Goal: Task Accomplishment & Management: Complete application form

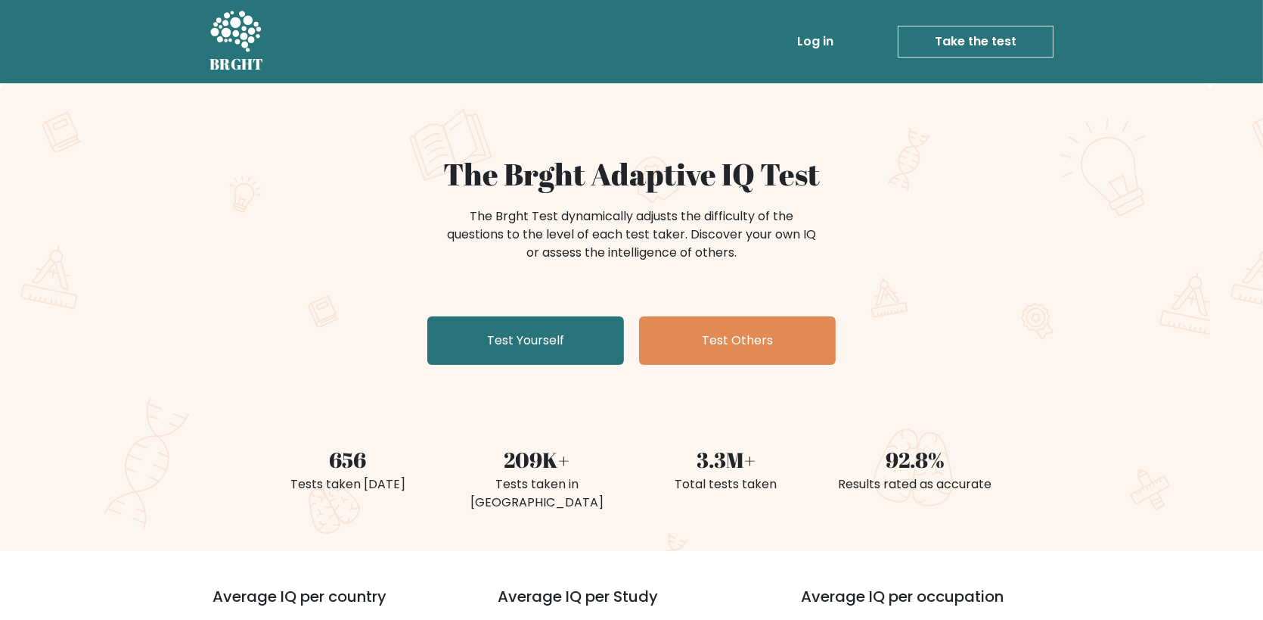
click at [521, 348] on link "Test Yourself" at bounding box center [525, 340] width 197 height 48
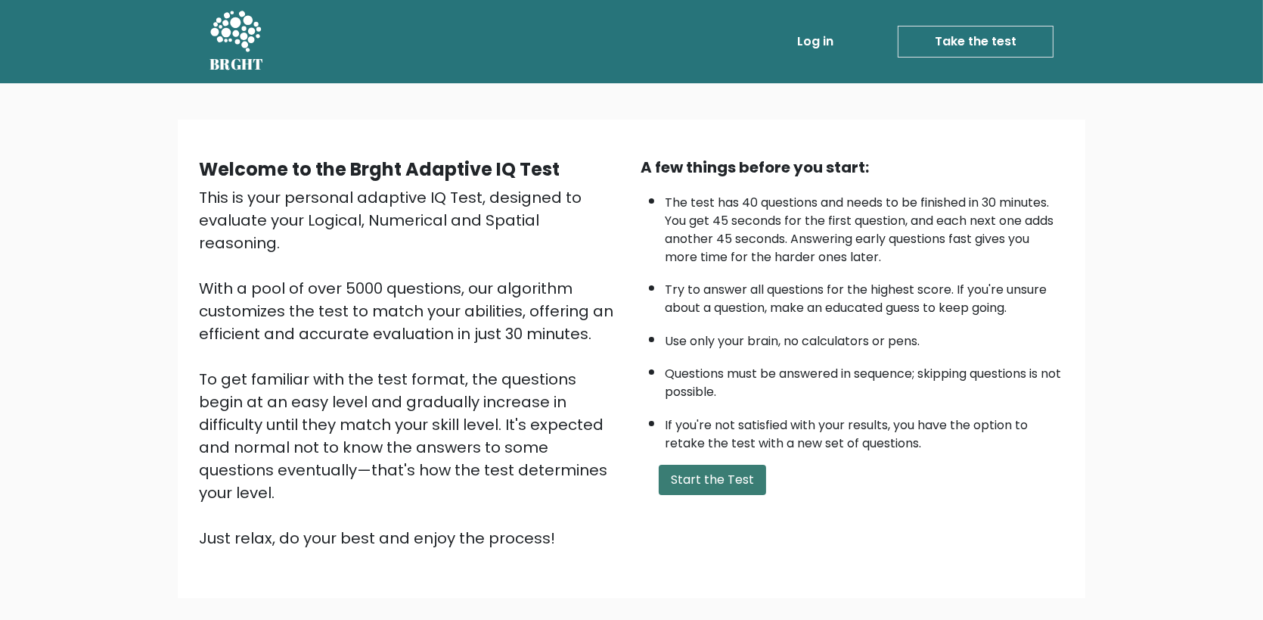
click at [708, 479] on button "Start the Test" at bounding box center [712, 480] width 107 height 30
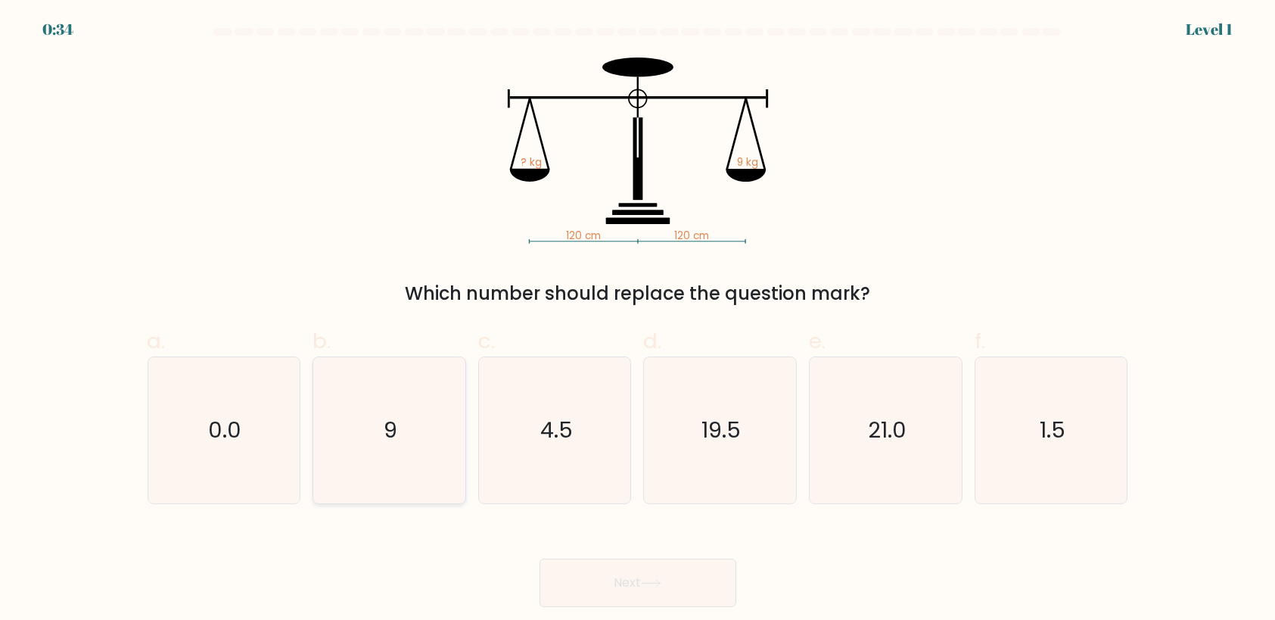
click at [427, 465] on icon "9" at bounding box center [389, 430] width 146 height 146
click at [638, 320] on input "b. 9" at bounding box center [638, 315] width 1 height 10
radio input "true"
click at [645, 588] on button "Next" at bounding box center [637, 582] width 197 height 48
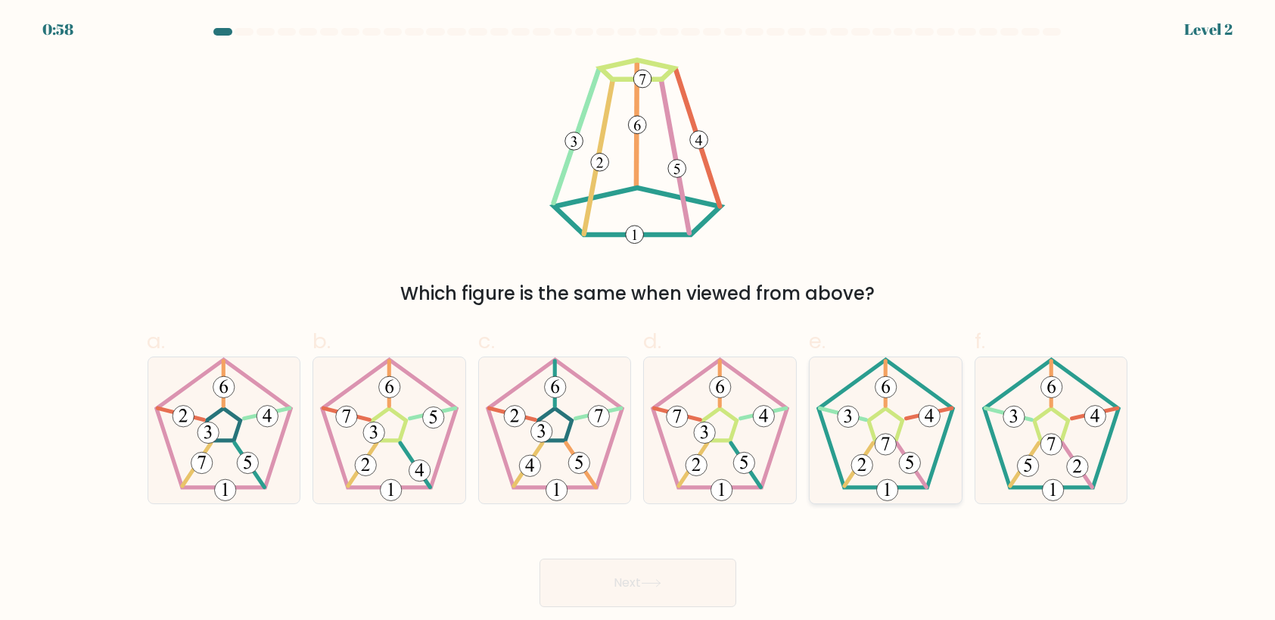
click at [870, 433] on icon at bounding box center [886, 430] width 146 height 146
click at [639, 320] on input "e." at bounding box center [638, 315] width 1 height 10
radio input "true"
click at [675, 576] on button "Next" at bounding box center [637, 582] width 197 height 48
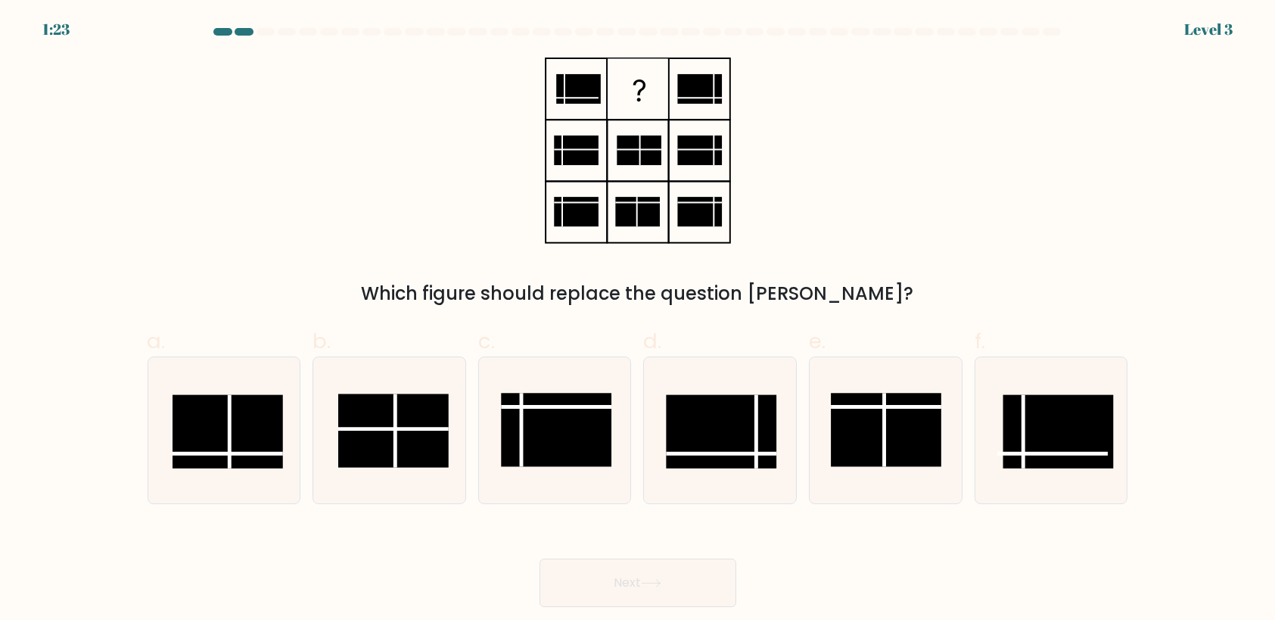
click at [546, 514] on form at bounding box center [637, 317] width 1275 height 579
click at [859, 448] on rect at bounding box center [886, 429] width 110 height 73
click at [639, 320] on input "e." at bounding box center [638, 315] width 1 height 10
radio input "true"
click at [670, 571] on button "Next" at bounding box center [637, 582] width 197 height 48
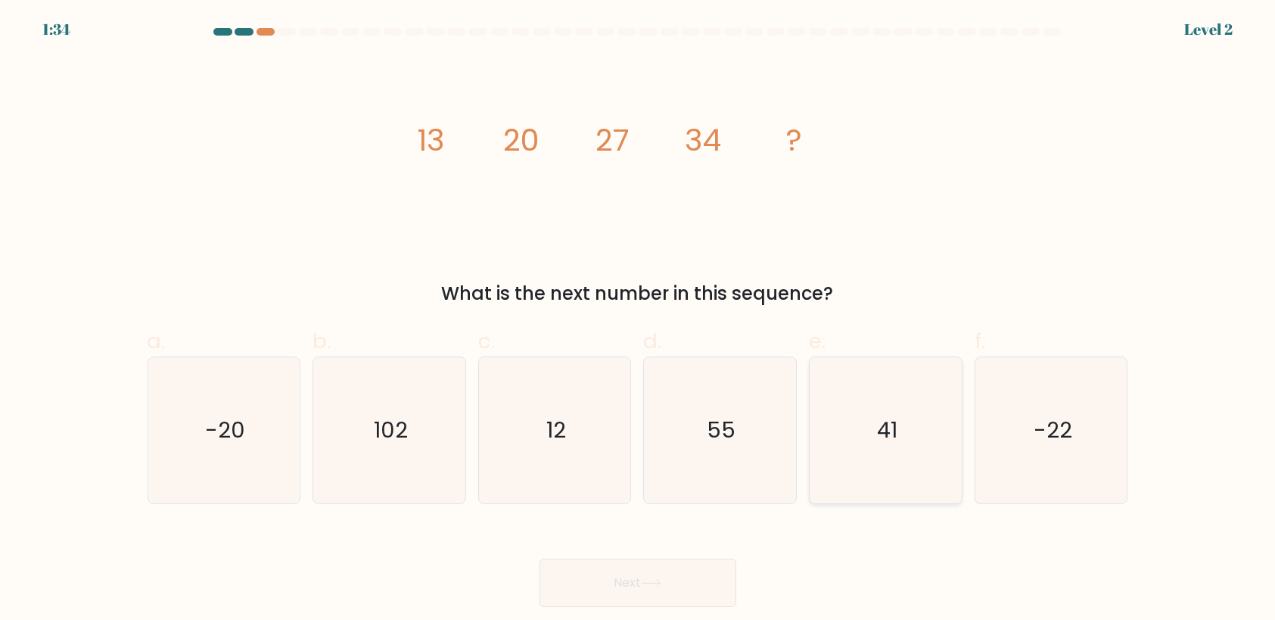
click at [888, 452] on icon "41" at bounding box center [886, 430] width 146 height 146
click at [639, 320] on input "e. 41" at bounding box center [638, 315] width 1 height 10
radio input "true"
click at [682, 576] on button "Next" at bounding box center [637, 582] width 197 height 48
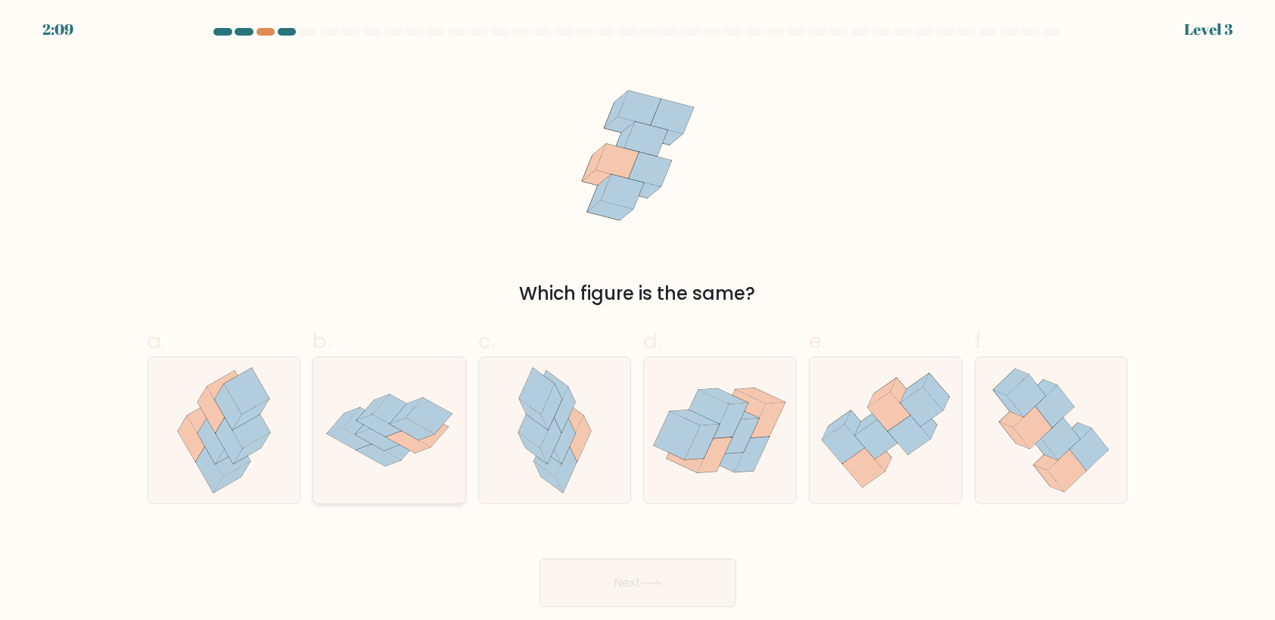
click at [406, 445] on icon at bounding box center [408, 441] width 45 height 22
click at [638, 320] on input "b." at bounding box center [638, 315] width 1 height 10
radio input "true"
click at [680, 594] on button "Next" at bounding box center [637, 582] width 197 height 48
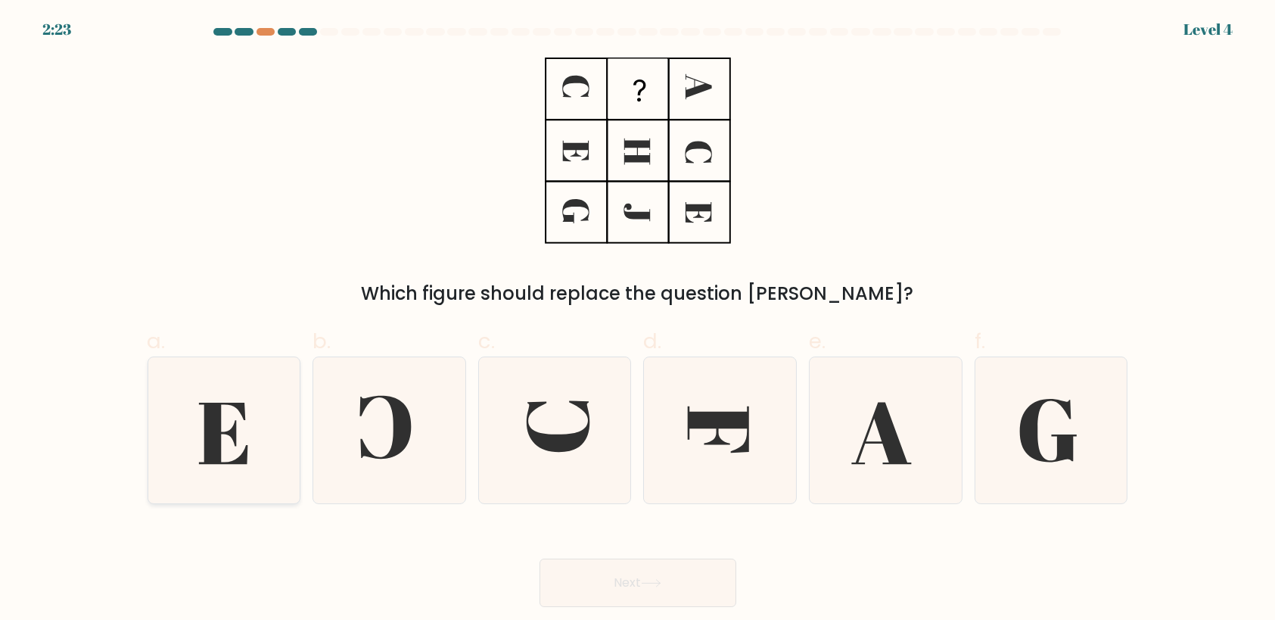
click at [243, 438] on icon at bounding box center [224, 430] width 146 height 146
click at [638, 320] on input "a." at bounding box center [638, 315] width 1 height 10
radio input "true"
click at [628, 588] on button "Next" at bounding box center [637, 582] width 197 height 48
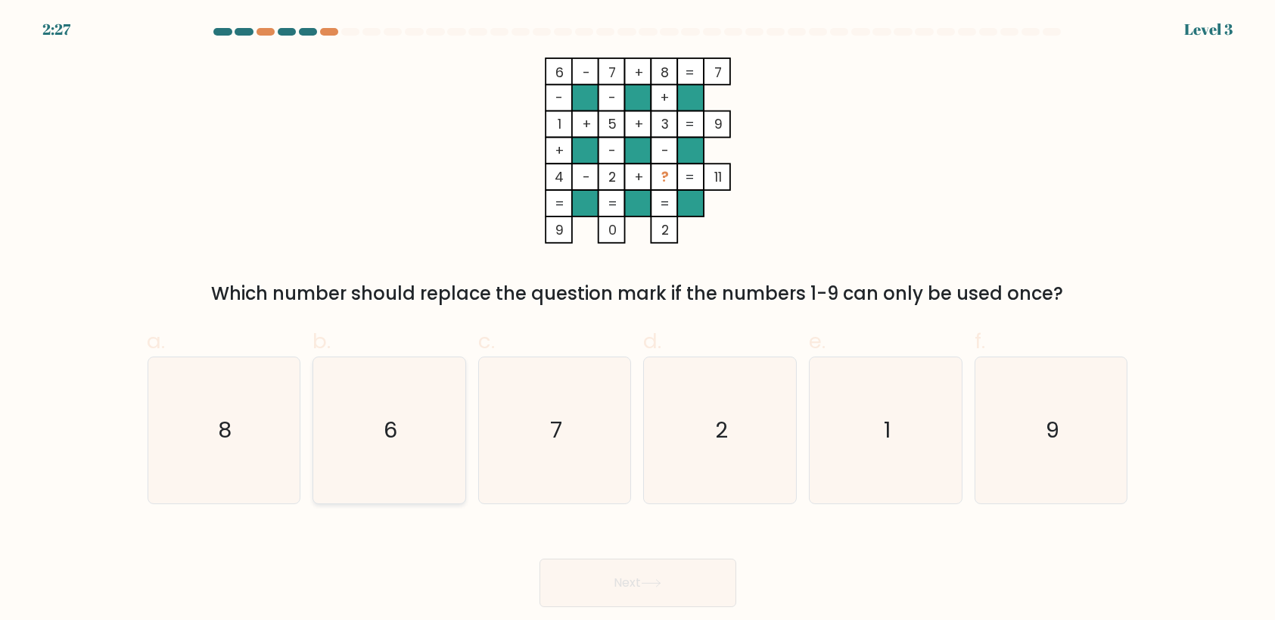
click at [363, 444] on icon "6" at bounding box center [389, 430] width 146 height 146
click at [638, 320] on input "b. 6" at bounding box center [638, 315] width 1 height 10
radio input "true"
click at [638, 585] on button "Next" at bounding box center [637, 582] width 197 height 48
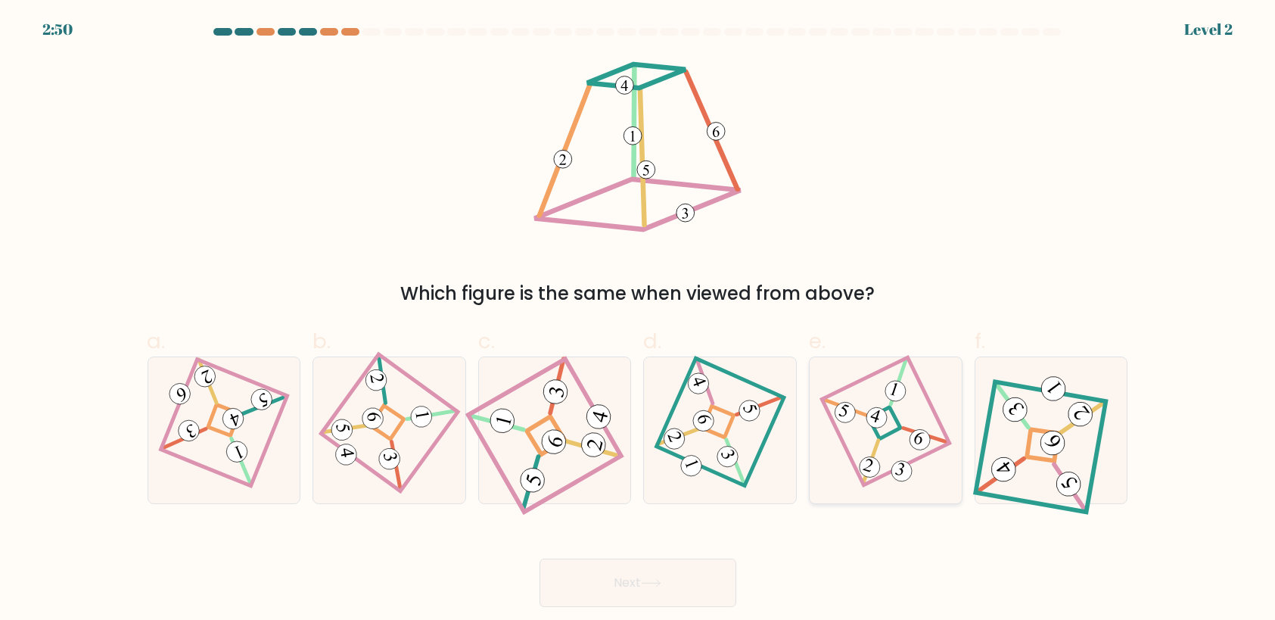
click at [878, 413] on icon at bounding box center [876, 417] width 14 height 14
click at [639, 320] on input "e." at bounding box center [638, 315] width 1 height 10
radio input "true"
click at [697, 575] on button "Next" at bounding box center [637, 582] width 197 height 48
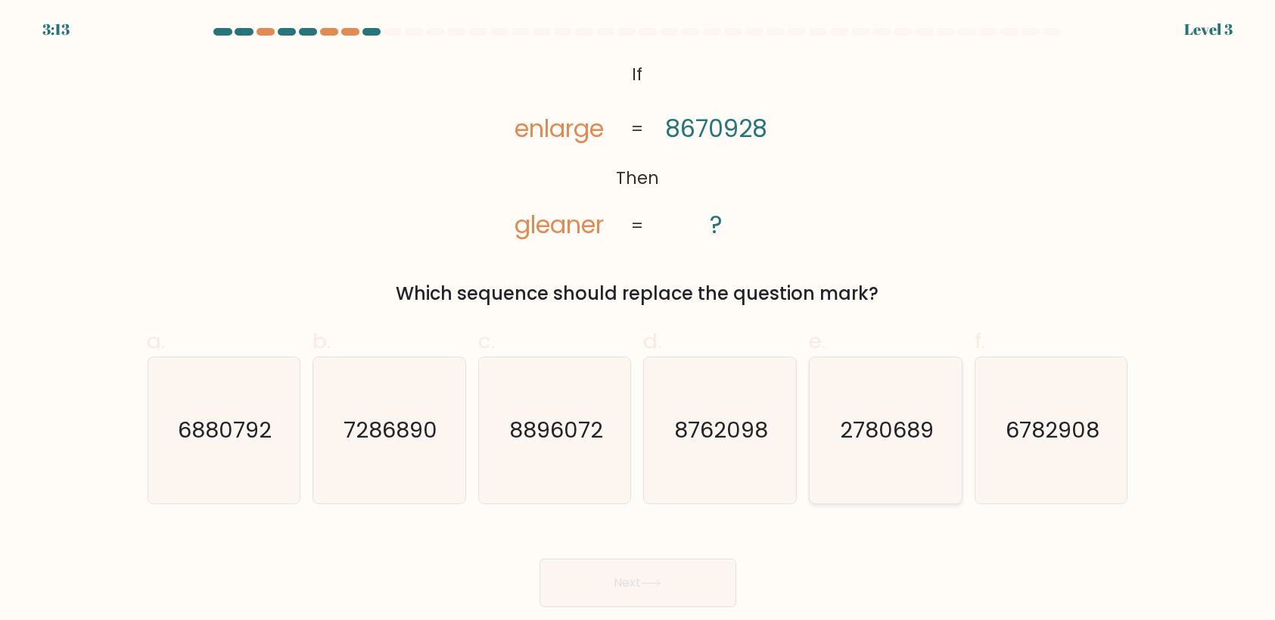
click at [878, 446] on icon "2780689" at bounding box center [886, 430] width 146 height 146
click at [639, 320] on input "e. 2780689" at bounding box center [638, 315] width 1 height 10
radio input "true"
click at [688, 581] on button "Next" at bounding box center [637, 582] width 197 height 48
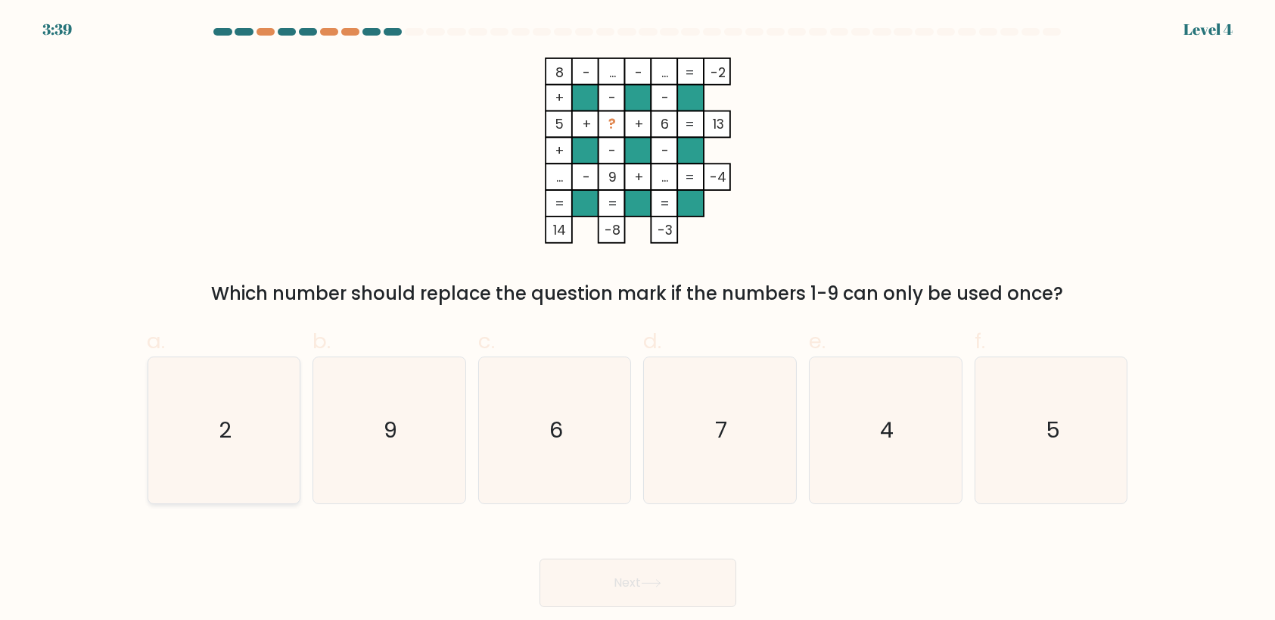
click at [225, 419] on text "2" at bounding box center [225, 430] width 13 height 30
click at [638, 320] on input "a. 2" at bounding box center [638, 315] width 1 height 10
radio input "true"
click at [654, 593] on button "Next" at bounding box center [637, 582] width 197 height 48
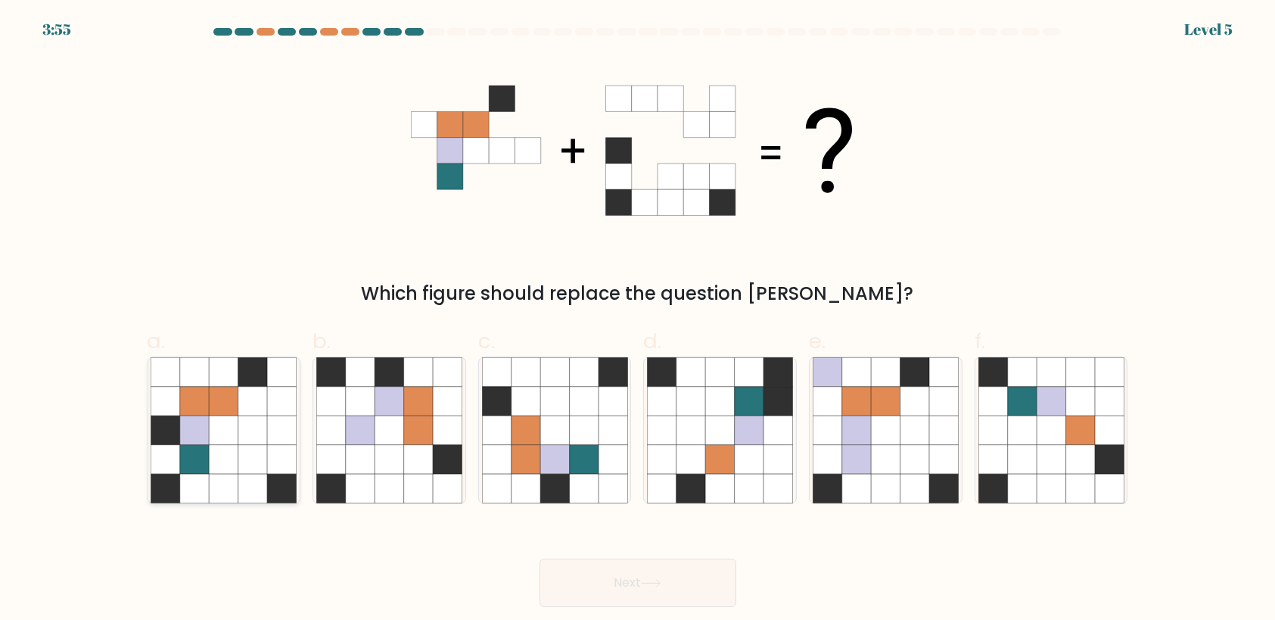
click at [193, 458] on icon at bounding box center [194, 459] width 29 height 29
click at [638, 320] on input "a." at bounding box center [638, 315] width 1 height 10
radio input "true"
click at [607, 592] on button "Next" at bounding box center [637, 582] width 197 height 48
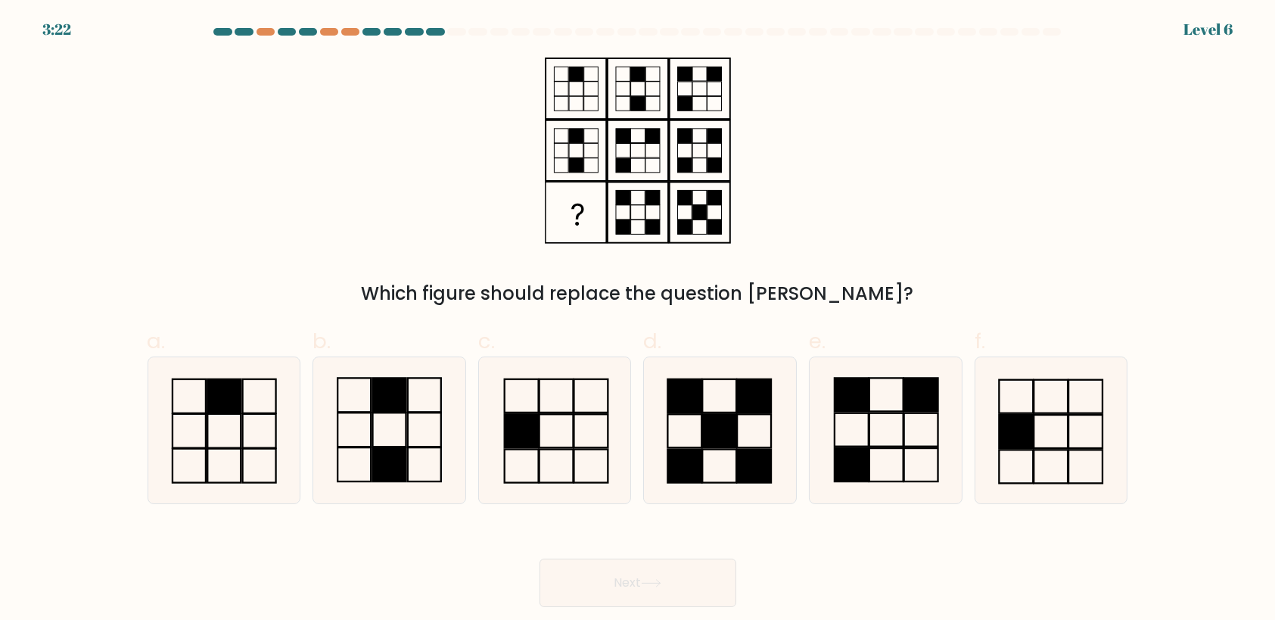
click at [513, 539] on div "Next" at bounding box center [637, 564] width 999 height 85
click at [578, 456] on icon at bounding box center [555, 430] width 146 height 146
click at [638, 320] on input "c." at bounding box center [638, 315] width 1 height 10
radio input "true"
click at [621, 583] on button "Next" at bounding box center [637, 582] width 197 height 48
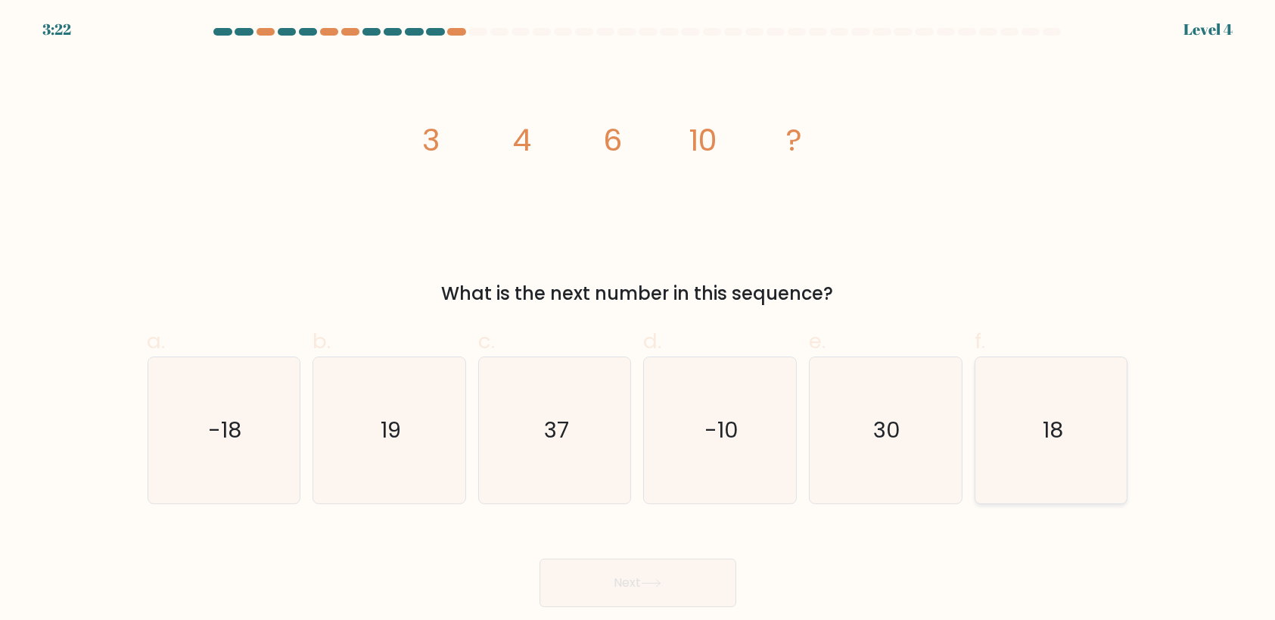
click at [1062, 452] on icon "18" at bounding box center [1051, 430] width 146 height 146
click at [639, 320] on input "f. 18" at bounding box center [638, 315] width 1 height 10
radio input "true"
click at [610, 596] on button "Next" at bounding box center [637, 582] width 197 height 48
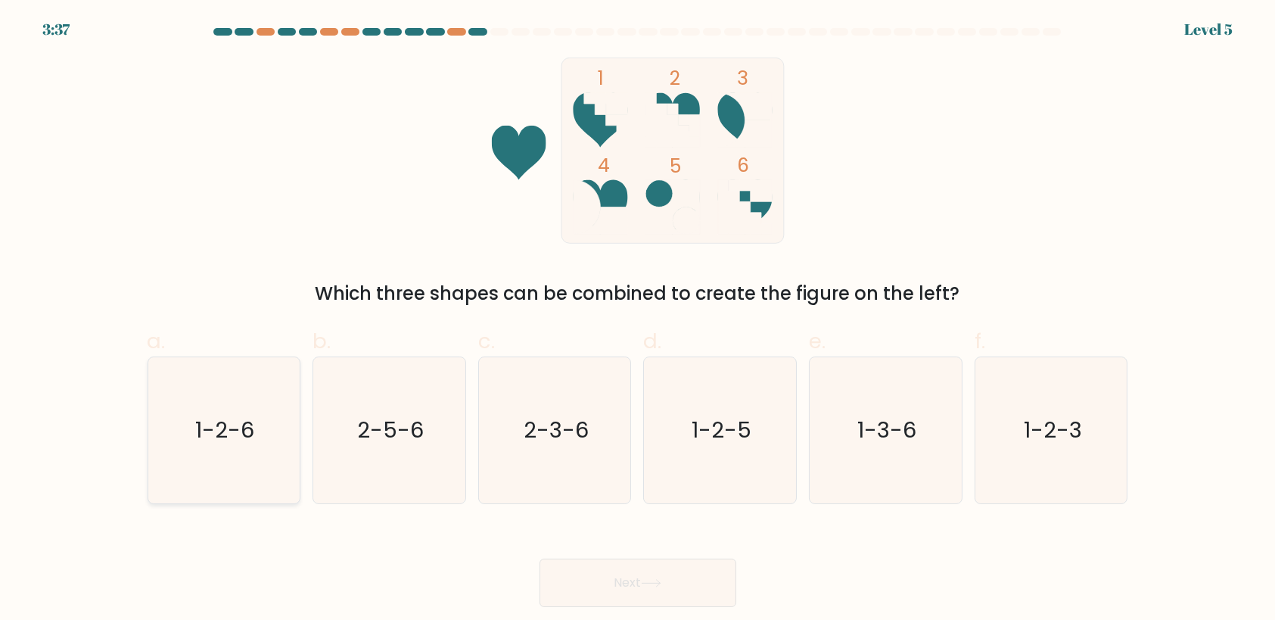
click at [238, 468] on icon "1-2-6" at bounding box center [224, 430] width 146 height 146
click at [638, 320] on input "a. 1-2-6" at bounding box center [638, 315] width 1 height 10
radio input "true"
click at [628, 573] on button "Next" at bounding box center [637, 582] width 197 height 48
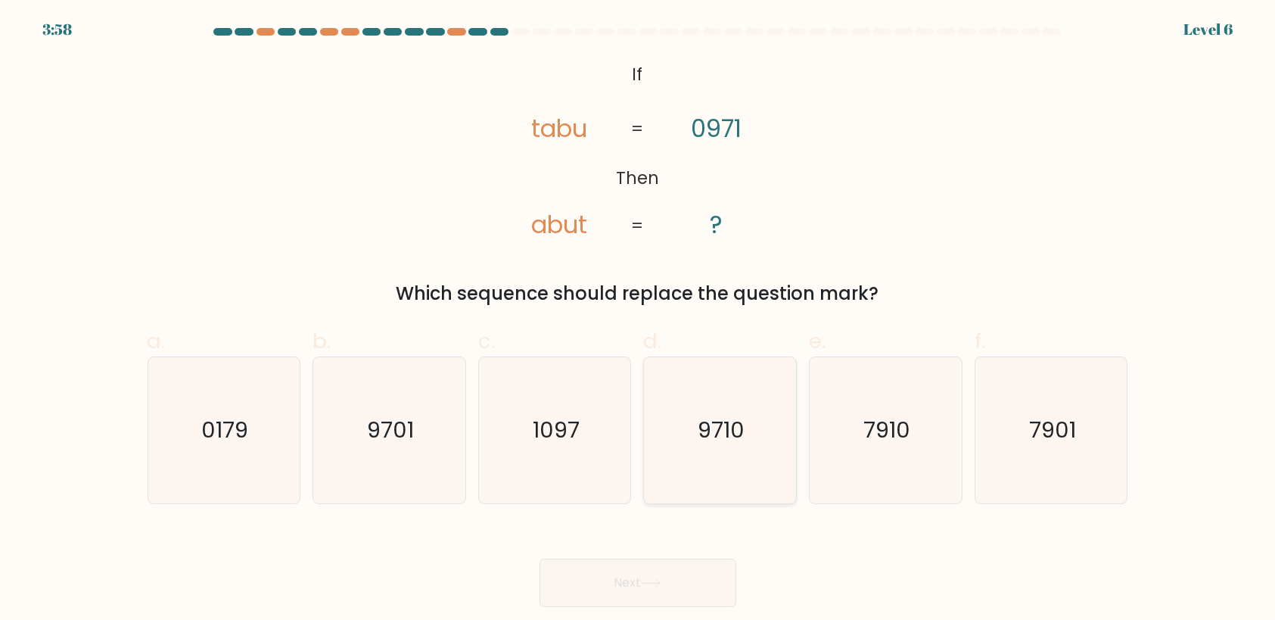
click at [729, 455] on icon "9710" at bounding box center [720, 430] width 146 height 146
click at [639, 320] on input "d. 9710" at bounding box center [638, 315] width 1 height 10
radio input "true"
click at [651, 579] on icon at bounding box center [651, 583] width 20 height 8
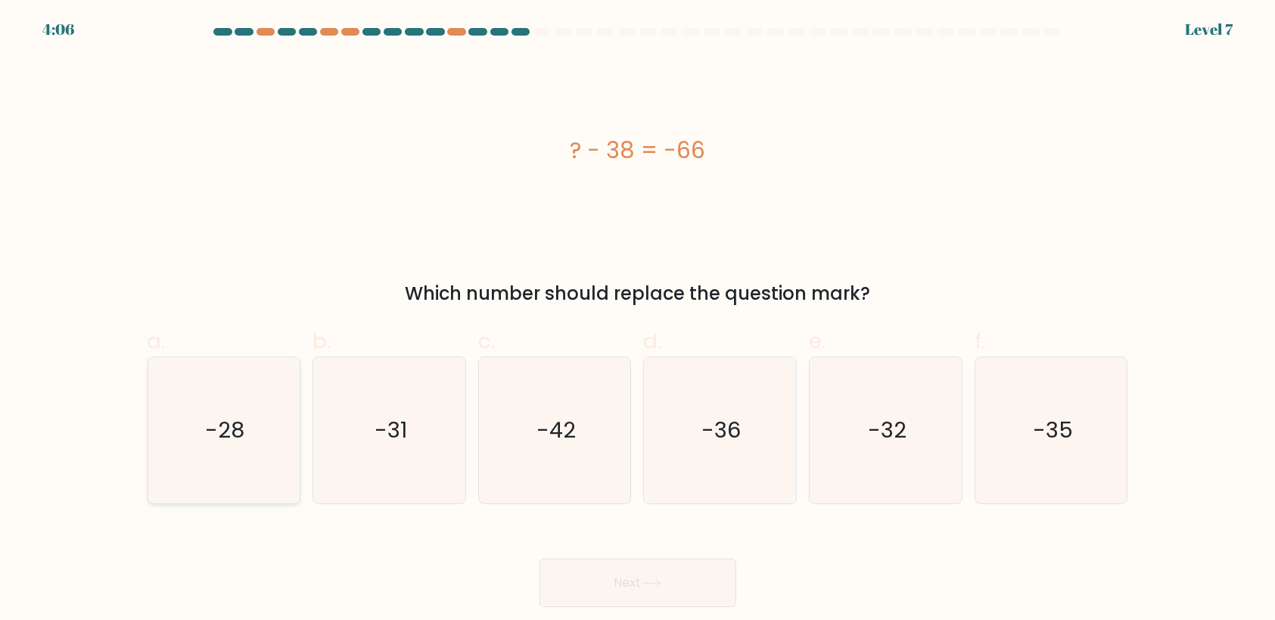
click at [238, 468] on icon "-28" at bounding box center [224, 430] width 146 height 146
click at [638, 320] on input "a. -28" at bounding box center [638, 315] width 1 height 10
radio input "true"
click at [606, 583] on button "Next" at bounding box center [637, 582] width 197 height 48
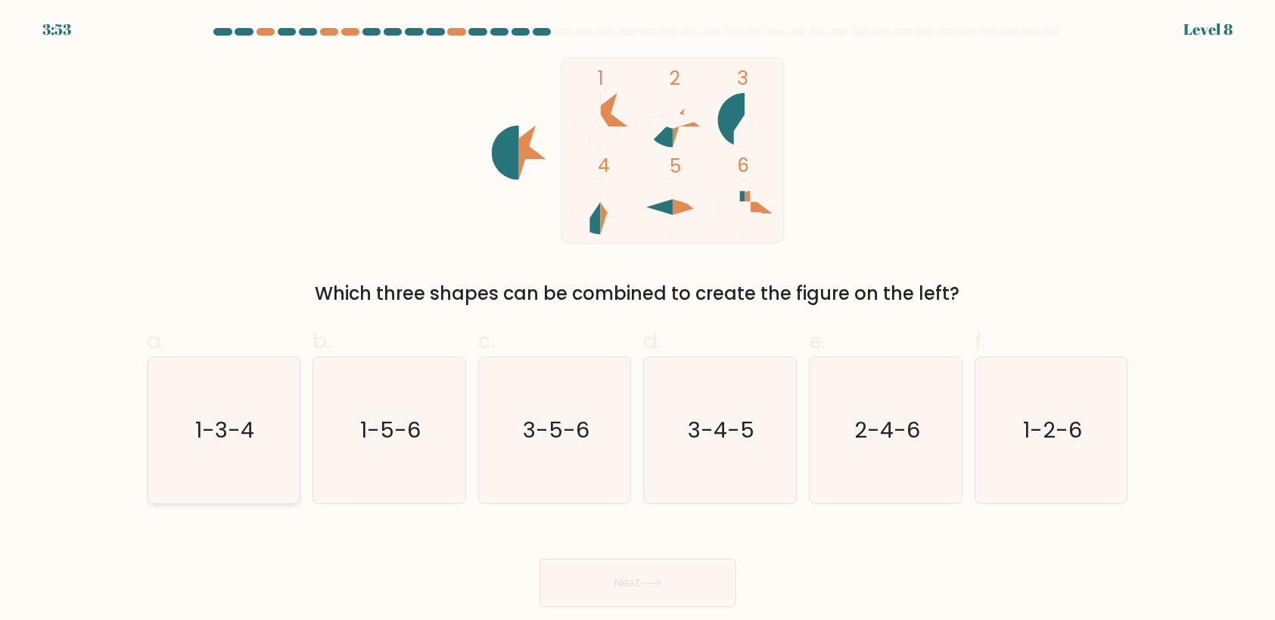
click at [221, 440] on text "1-3-4" at bounding box center [225, 430] width 59 height 30
click at [638, 320] on input "a. 1-3-4" at bounding box center [638, 315] width 1 height 10
radio input "true"
click at [593, 573] on button "Next" at bounding box center [637, 582] width 197 height 48
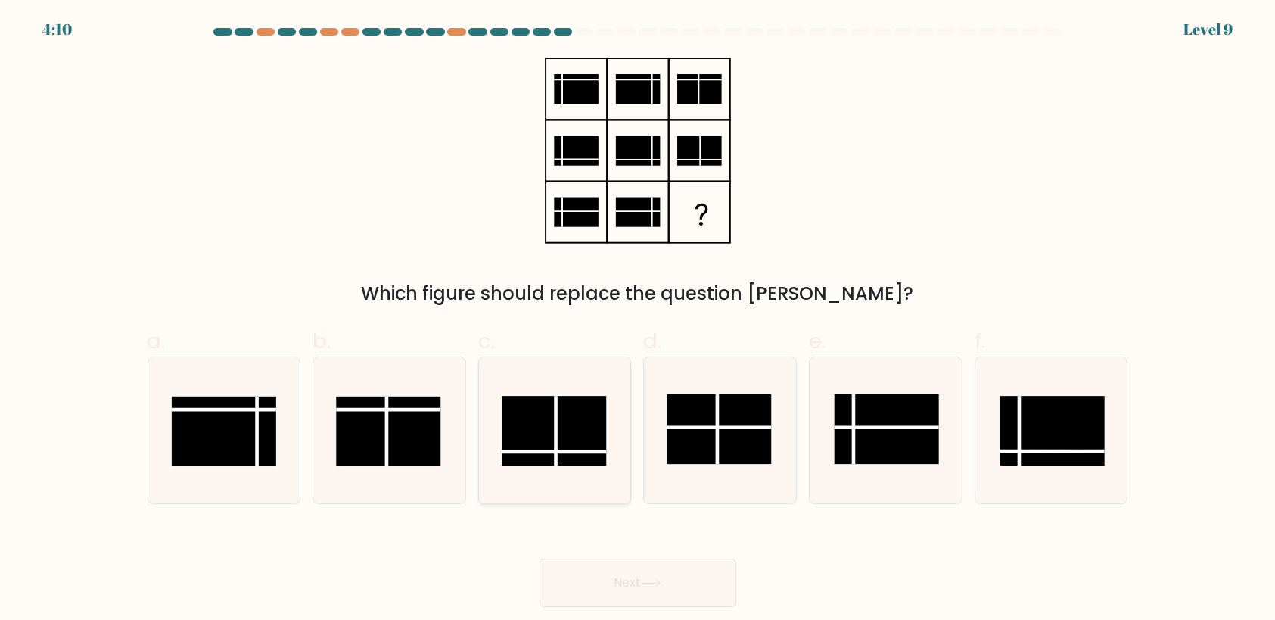
click at [560, 441] on rect at bounding box center [554, 431] width 104 height 70
click at [638, 320] on input "c." at bounding box center [638, 315] width 1 height 10
radio input "true"
click at [623, 578] on button "Next" at bounding box center [637, 582] width 197 height 48
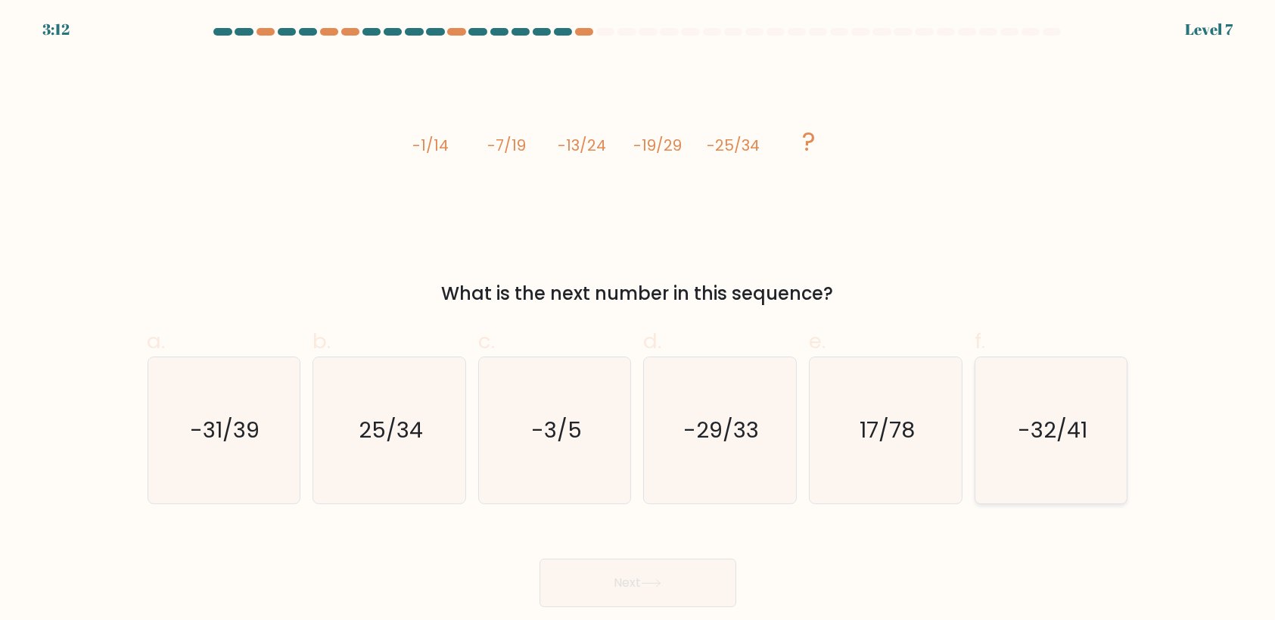
click at [1057, 480] on icon "-32/41" at bounding box center [1051, 430] width 146 height 146
click at [639, 320] on input "f. -32/41" at bounding box center [638, 315] width 1 height 10
radio input "true"
click at [673, 573] on button "Next" at bounding box center [637, 582] width 197 height 48
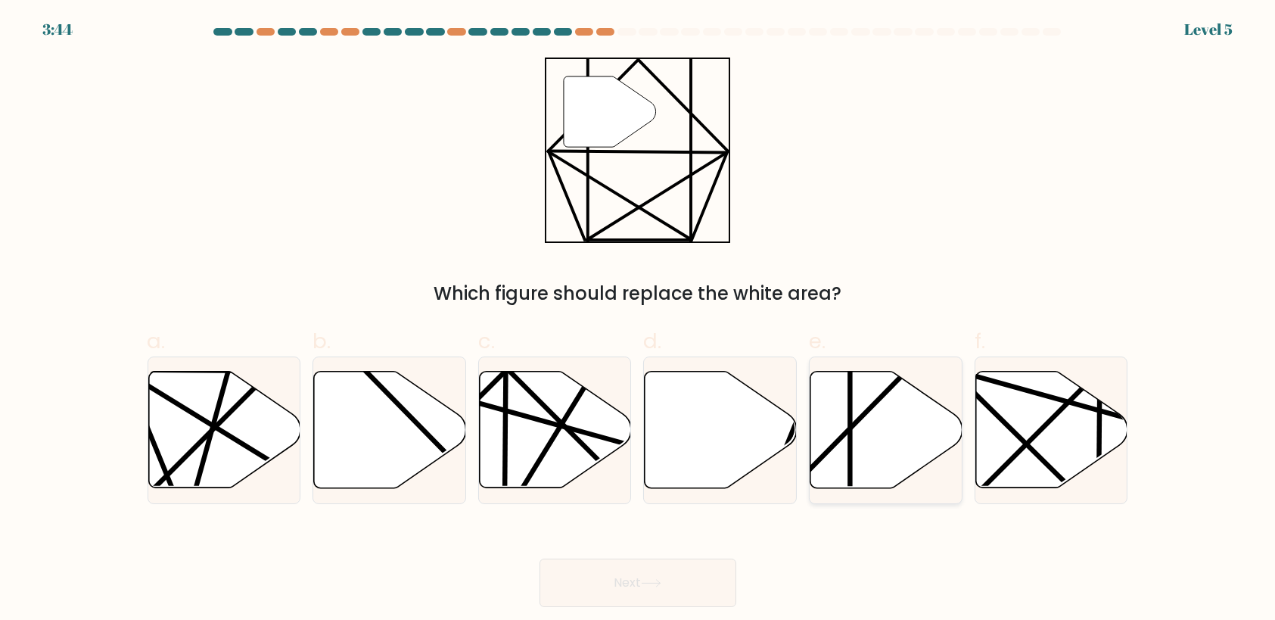
click at [906, 443] on icon at bounding box center [886, 429] width 152 height 117
click at [639, 320] on input "e." at bounding box center [638, 315] width 1 height 10
radio input "true"
click at [691, 583] on button "Next" at bounding box center [637, 582] width 197 height 48
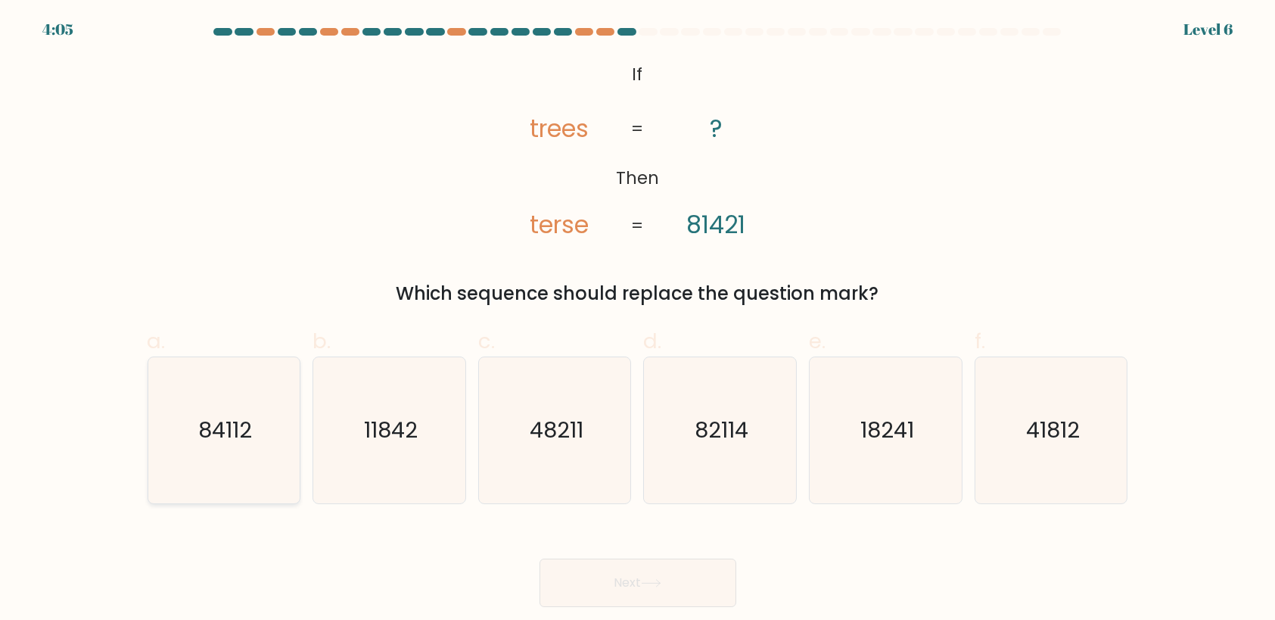
click at [253, 443] on icon "84112" at bounding box center [224, 430] width 146 height 146
click at [638, 320] on input "a. 84112" at bounding box center [638, 315] width 1 height 10
radio input "true"
click at [631, 567] on button "Next" at bounding box center [637, 582] width 197 height 48
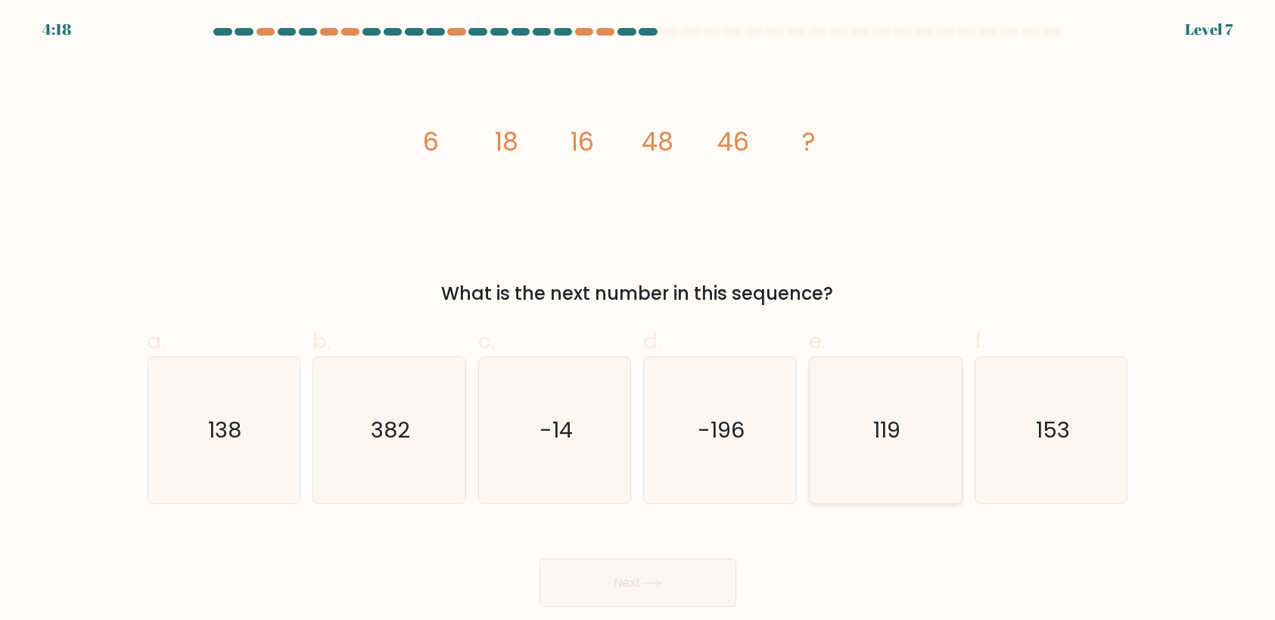
click at [902, 437] on icon "119" at bounding box center [886, 430] width 146 height 146
click at [639, 320] on input "e. 119" at bounding box center [638, 315] width 1 height 10
radio input "true"
click at [620, 587] on button "Next" at bounding box center [637, 582] width 197 height 48
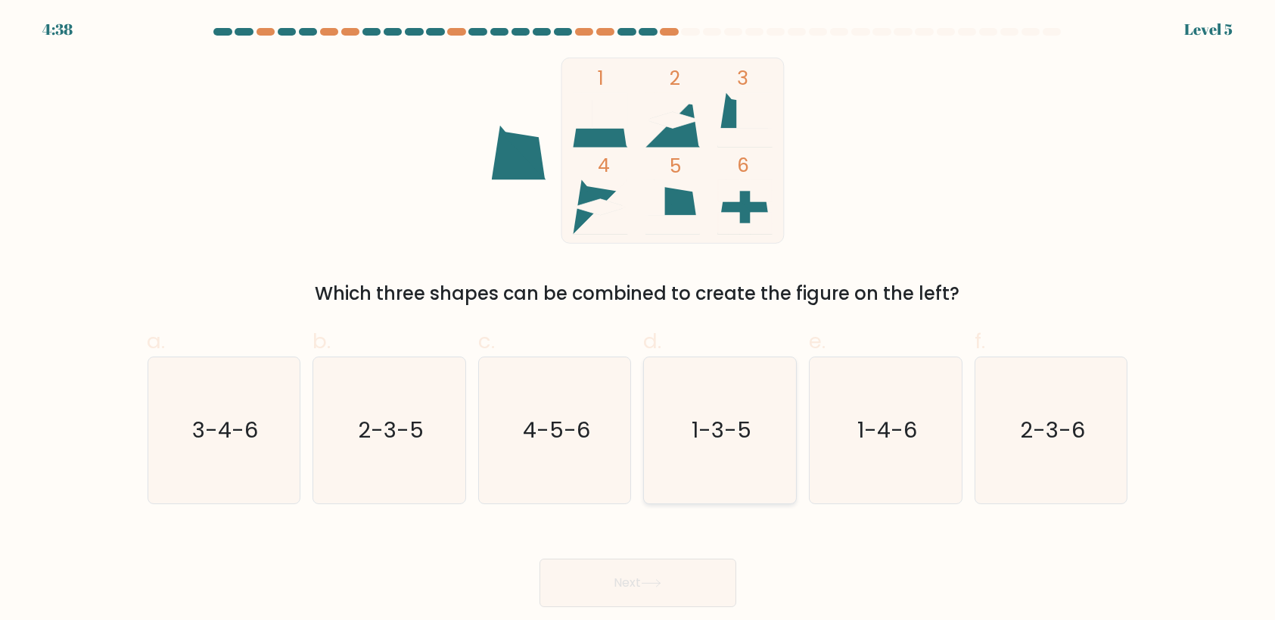
click at [738, 442] on text "1-3-5" at bounding box center [721, 430] width 60 height 30
click at [639, 320] on input "d. 1-3-5" at bounding box center [638, 315] width 1 height 10
radio input "true"
click at [672, 586] on button "Next" at bounding box center [637, 582] width 197 height 48
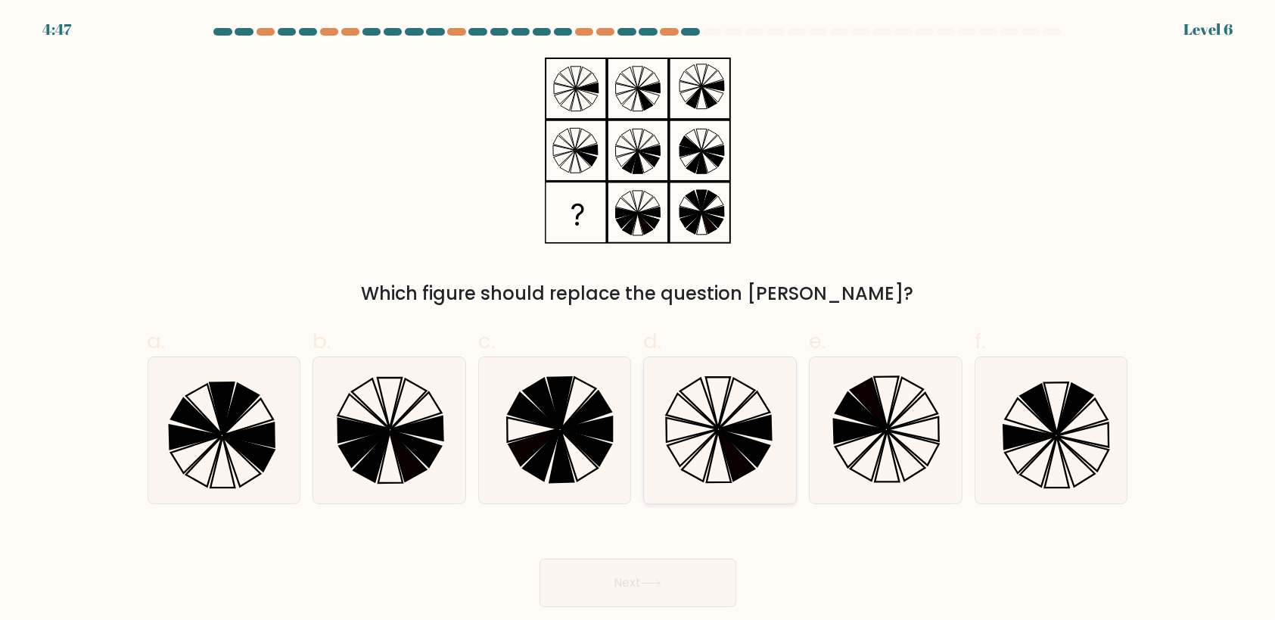
click at [729, 440] on icon at bounding box center [744, 448] width 51 height 36
click at [639, 320] on input "d." at bounding box center [638, 315] width 1 height 10
radio input "true"
click at [685, 581] on button "Next" at bounding box center [637, 582] width 197 height 48
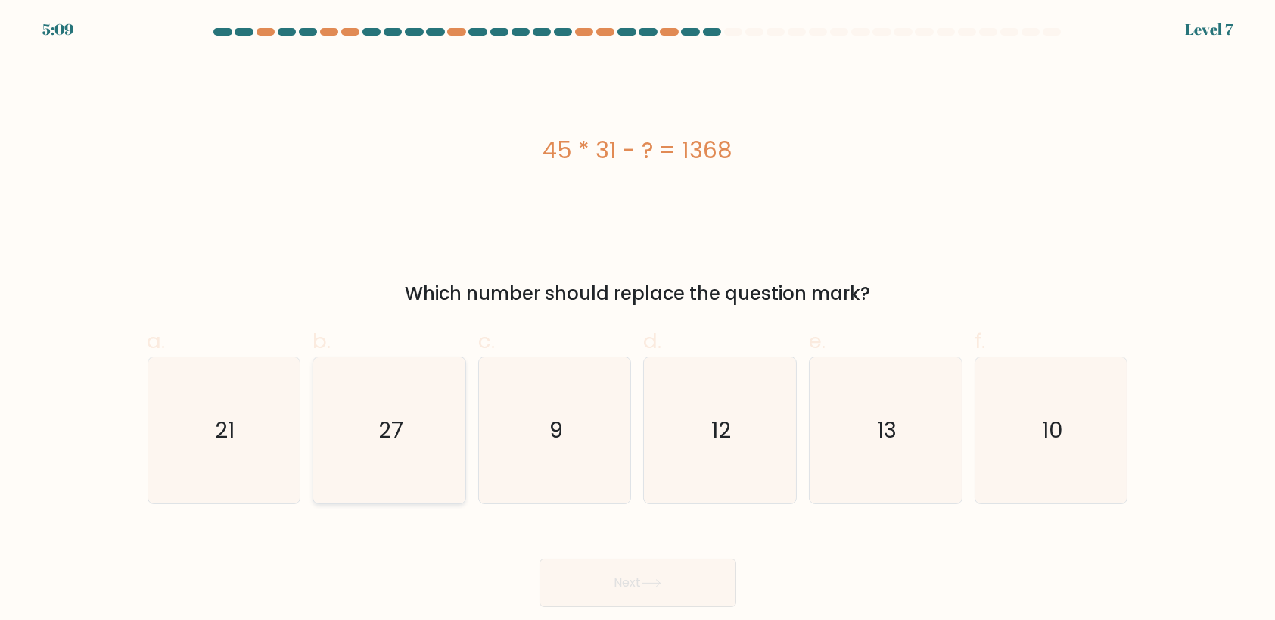
click at [397, 415] on text "27" at bounding box center [390, 430] width 25 height 30
click at [638, 320] on input "b. 27" at bounding box center [638, 315] width 1 height 10
radio input "true"
click at [635, 587] on button "Next" at bounding box center [637, 582] width 197 height 48
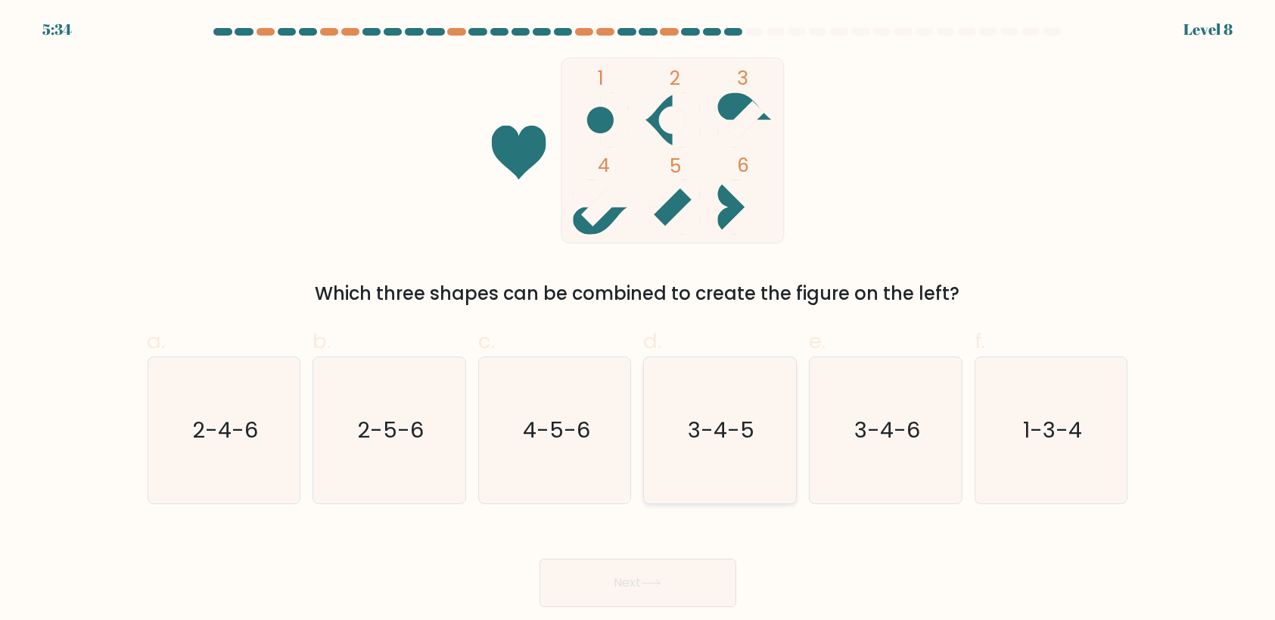
click at [676, 447] on icon "3-4-5" at bounding box center [720, 430] width 146 height 146
click at [639, 320] on input "d. 3-4-5" at bounding box center [638, 315] width 1 height 10
radio input "true"
click at [690, 580] on button "Next" at bounding box center [637, 582] width 197 height 48
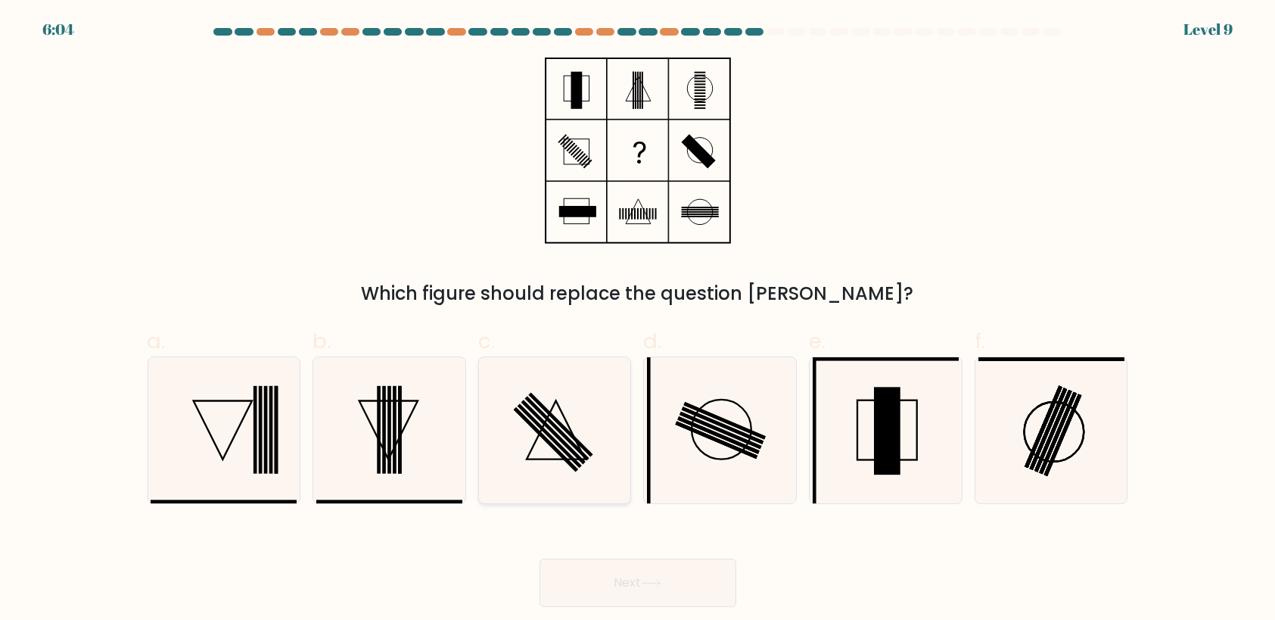
click at [565, 437] on rect at bounding box center [556, 428] width 64 height 64
click at [638, 320] on input "c." at bounding box center [638, 315] width 1 height 10
radio input "true"
click at [630, 584] on button "Next" at bounding box center [637, 582] width 197 height 48
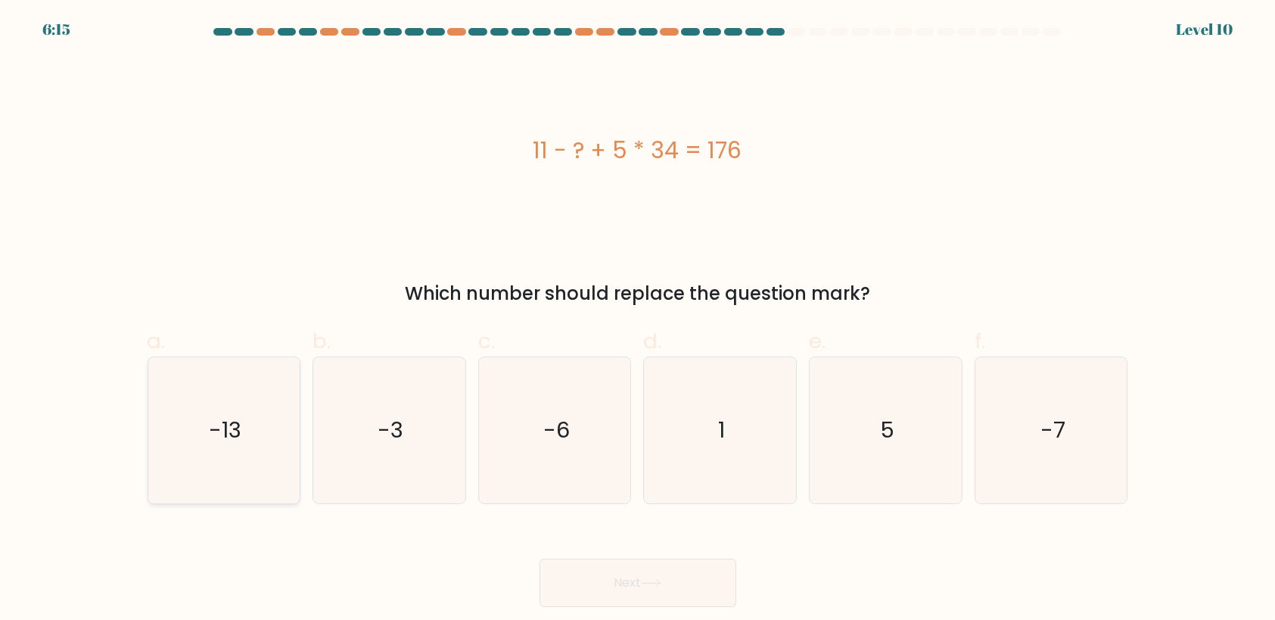
click at [210, 452] on icon "-13" at bounding box center [224, 430] width 146 height 146
click at [638, 320] on input "a. -13" at bounding box center [638, 315] width 1 height 10
radio input "true"
click at [607, 580] on button "Next" at bounding box center [637, 582] width 197 height 48
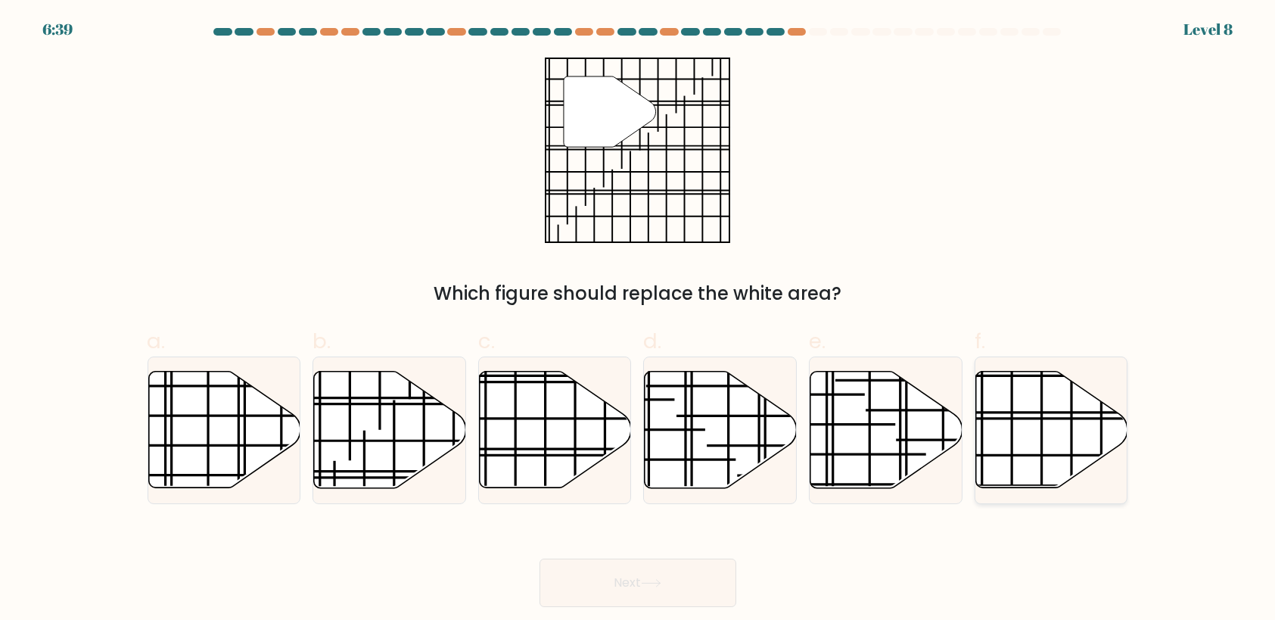
click at [1032, 455] on line at bounding box center [1098, 455] width 303 height 0
click at [639, 320] on input "f." at bounding box center [638, 315] width 1 height 10
radio input "true"
click at [692, 576] on button "Next" at bounding box center [637, 582] width 197 height 48
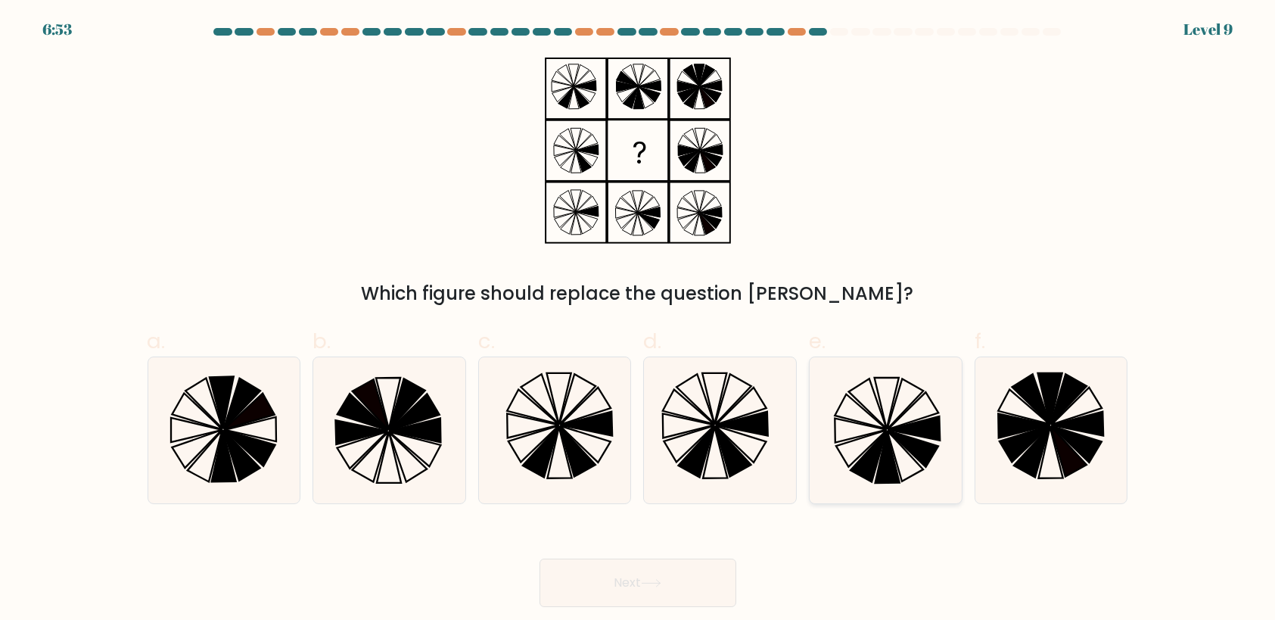
click at [875, 431] on icon at bounding box center [859, 430] width 51 height 24
click at [639, 320] on input "e." at bounding box center [638, 315] width 1 height 10
radio input "true"
click at [597, 573] on button "Next" at bounding box center [637, 582] width 197 height 48
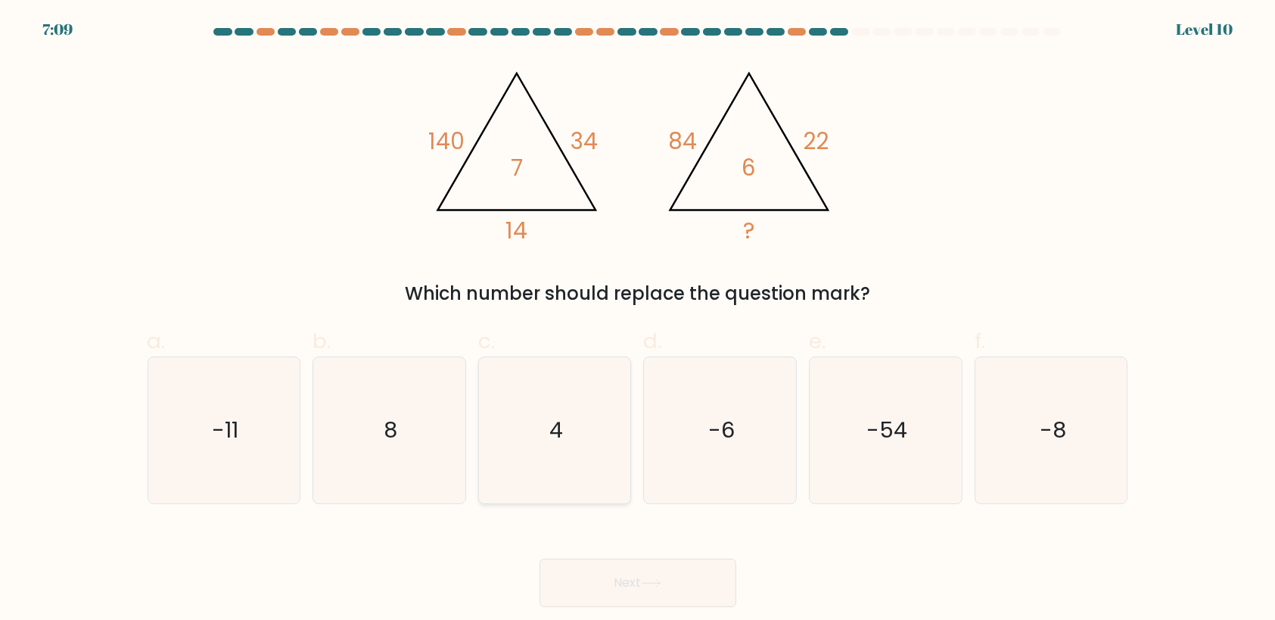
click at [537, 432] on icon "4" at bounding box center [555, 430] width 146 height 146
click at [638, 320] on input "c. 4" at bounding box center [638, 315] width 1 height 10
radio input "true"
click at [399, 444] on icon "8" at bounding box center [389, 430] width 146 height 146
click at [638, 320] on input "b. 8" at bounding box center [638, 315] width 1 height 10
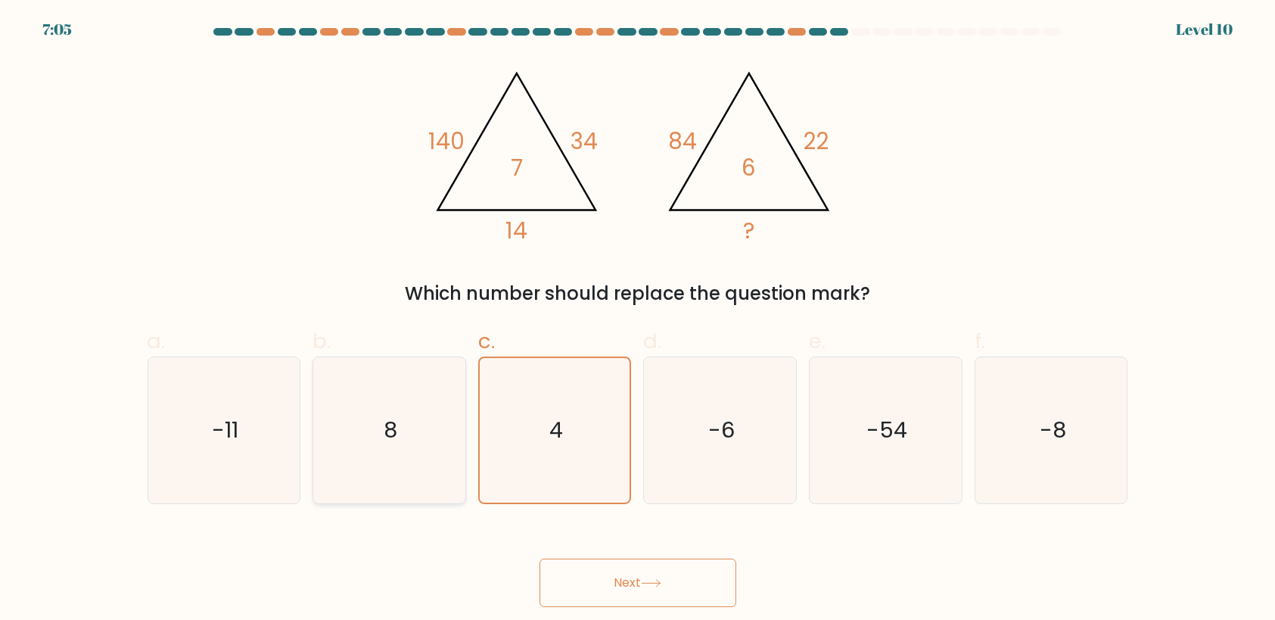
radio input "true"
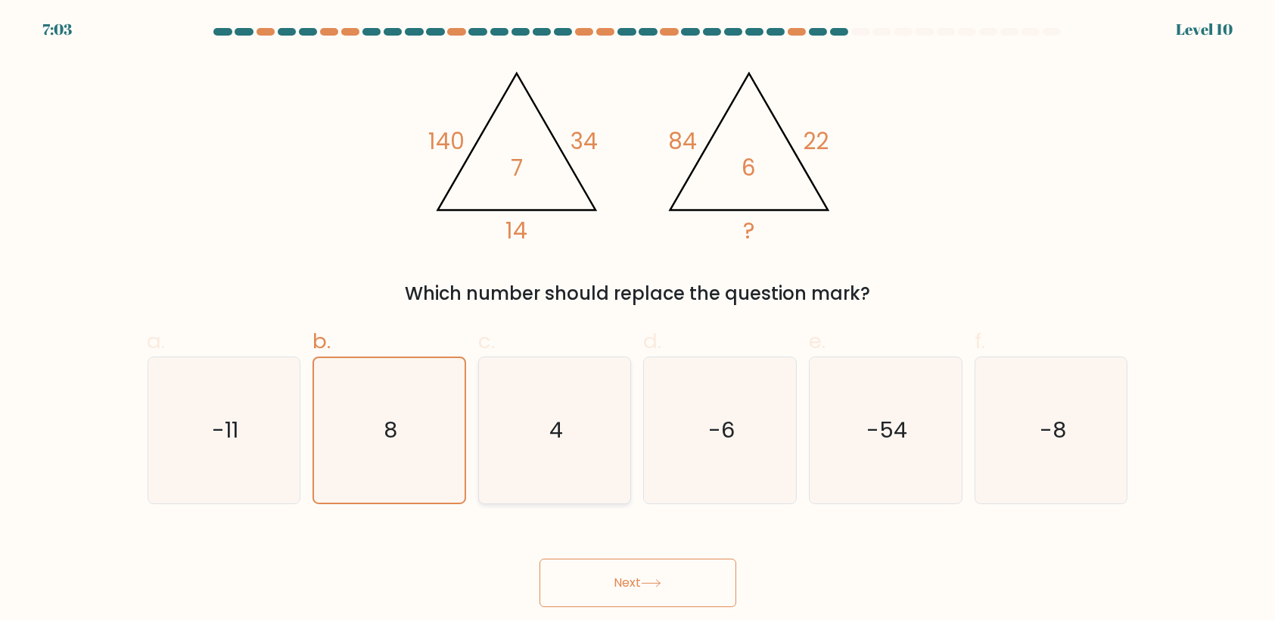
click at [558, 440] on text "4" at bounding box center [556, 430] width 14 height 30
click at [638, 320] on input "c. 4" at bounding box center [638, 315] width 1 height 10
radio input "true"
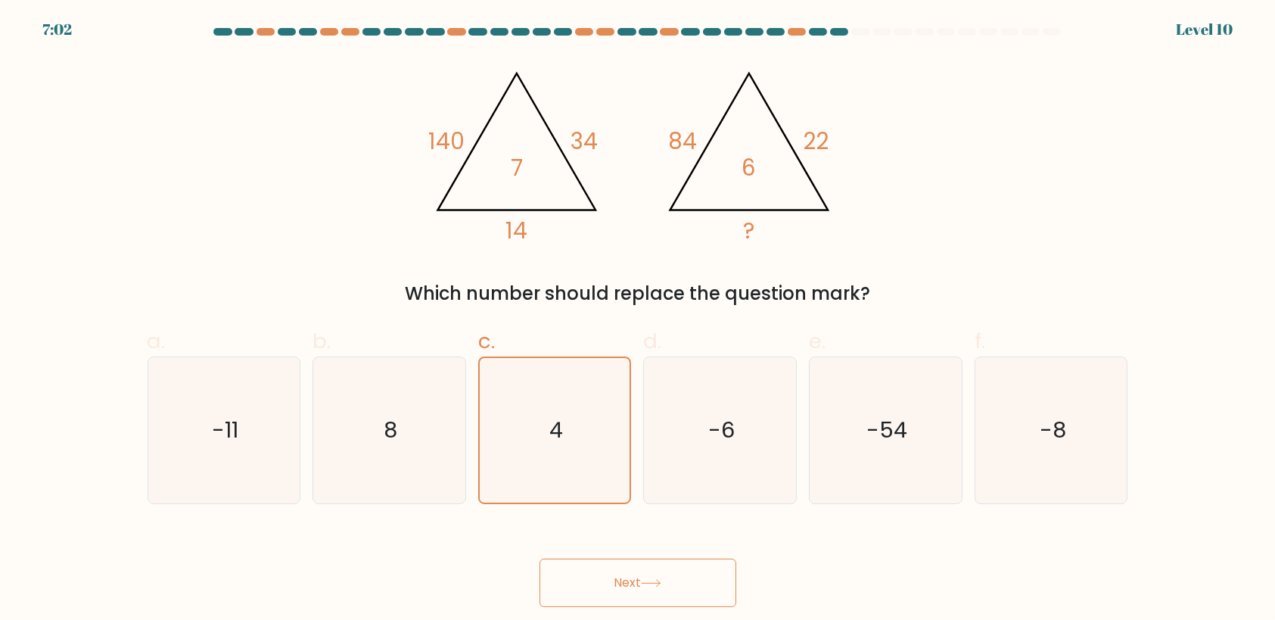
click at [606, 598] on button "Next" at bounding box center [637, 582] width 197 height 48
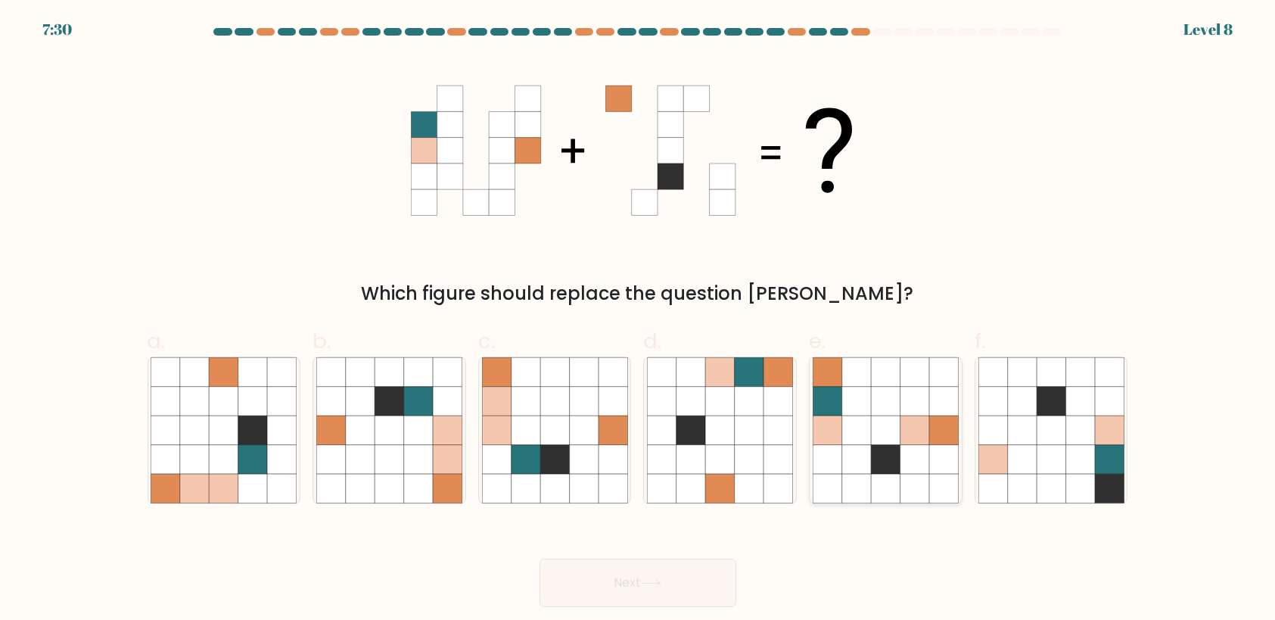
click at [886, 477] on icon at bounding box center [885, 488] width 29 height 29
click at [639, 320] on input "e." at bounding box center [638, 315] width 1 height 10
radio input "true"
click at [621, 590] on button "Next" at bounding box center [637, 582] width 197 height 48
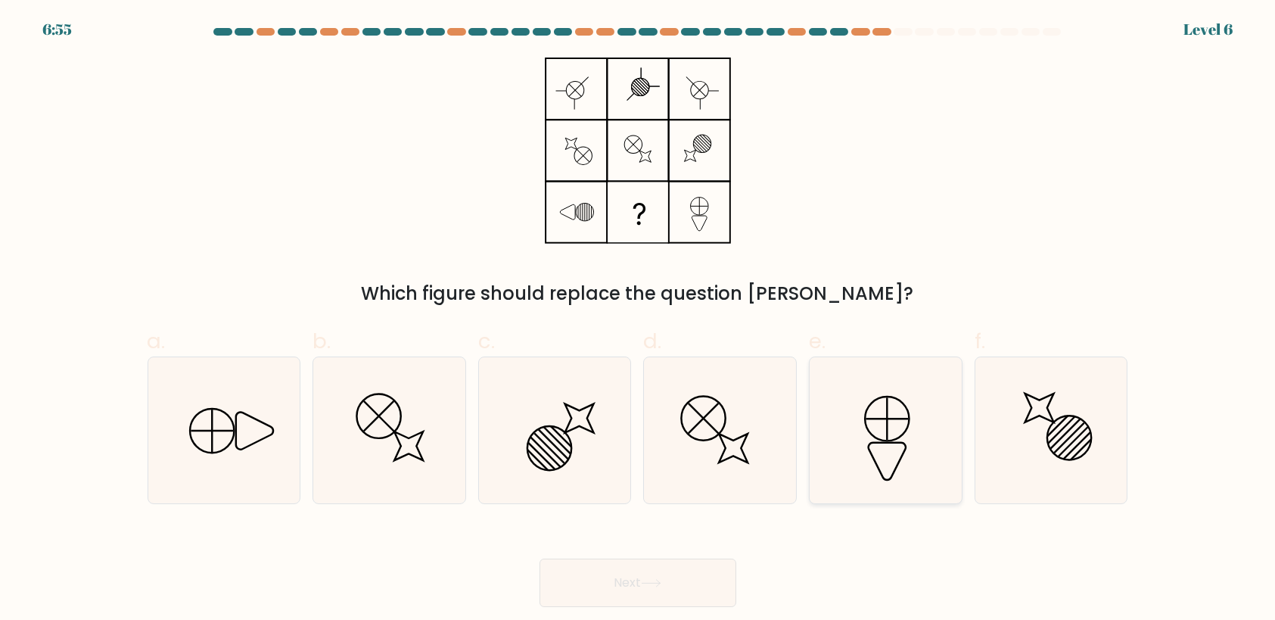
click at [853, 431] on icon at bounding box center [886, 430] width 146 height 146
click at [639, 320] on input "e." at bounding box center [638, 315] width 1 height 10
radio input "true"
click at [682, 570] on button "Next" at bounding box center [637, 582] width 197 height 48
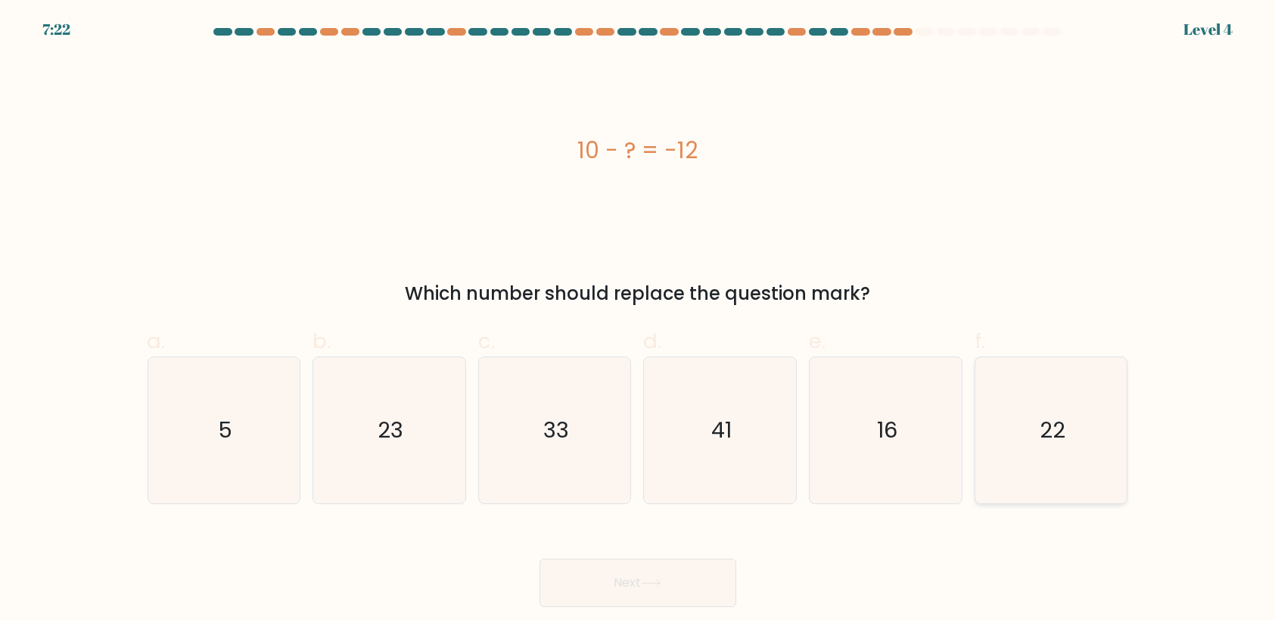
click at [1044, 445] on text "22" at bounding box center [1052, 430] width 26 height 30
click at [639, 320] on input "f. 22" at bounding box center [638, 315] width 1 height 10
radio input "true"
click at [662, 574] on button "Next" at bounding box center [637, 582] width 197 height 48
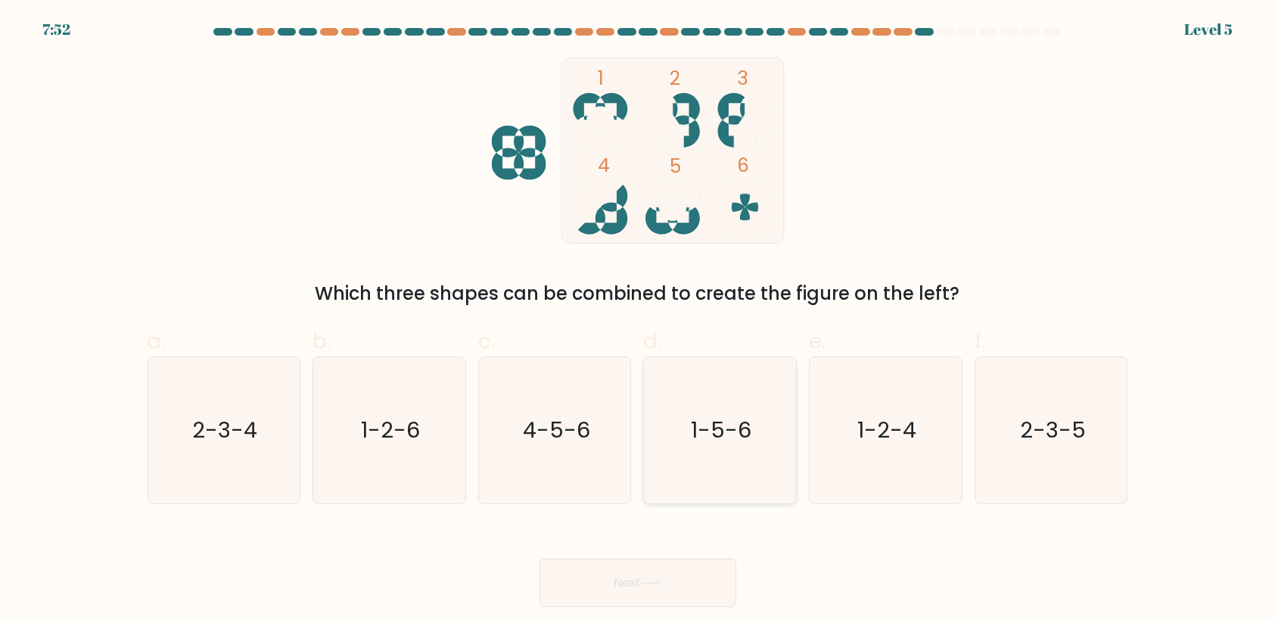
drag, startPoint x: 710, startPoint y: 437, endPoint x: 703, endPoint y: 442, distance: 8.6
click at [704, 437] on text "1-5-6" at bounding box center [721, 430] width 61 height 30
click at [659, 597] on button "Next" at bounding box center [637, 582] width 197 height 48
click at [659, 589] on button "Next" at bounding box center [637, 582] width 197 height 48
click at [757, 439] on icon "1-5-6" at bounding box center [720, 430] width 146 height 146
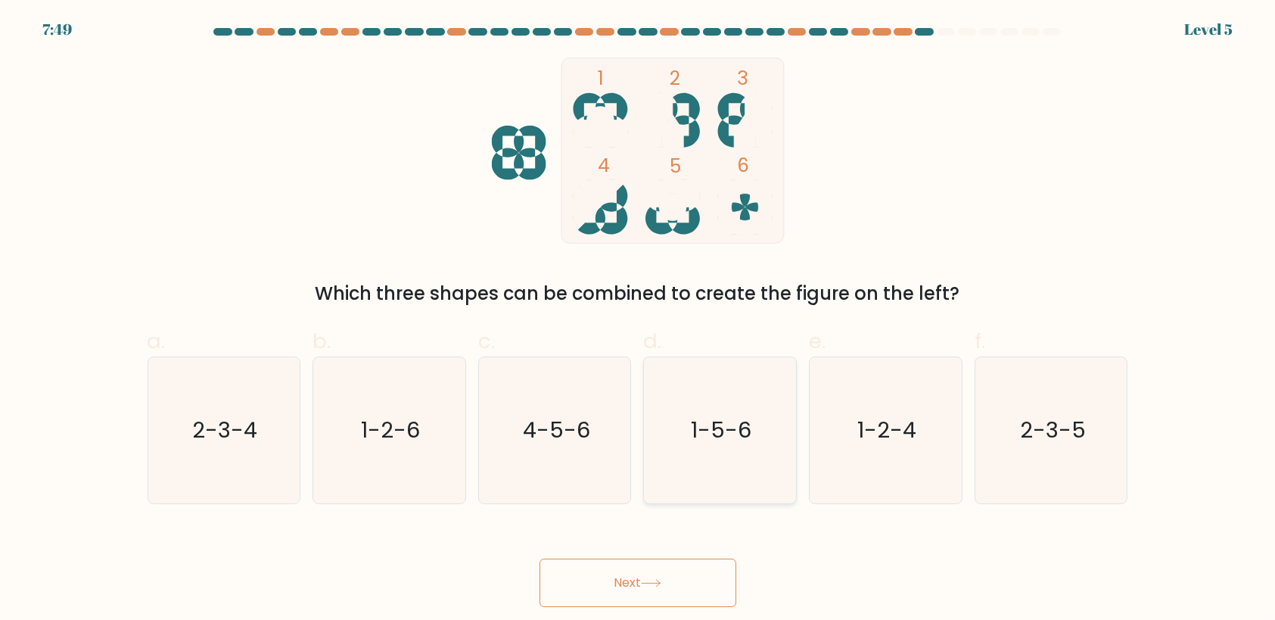
click at [639, 320] on input "d. 1-5-6" at bounding box center [638, 315] width 1 height 10
radio input "true"
click at [670, 560] on button "Next" at bounding box center [637, 582] width 197 height 48
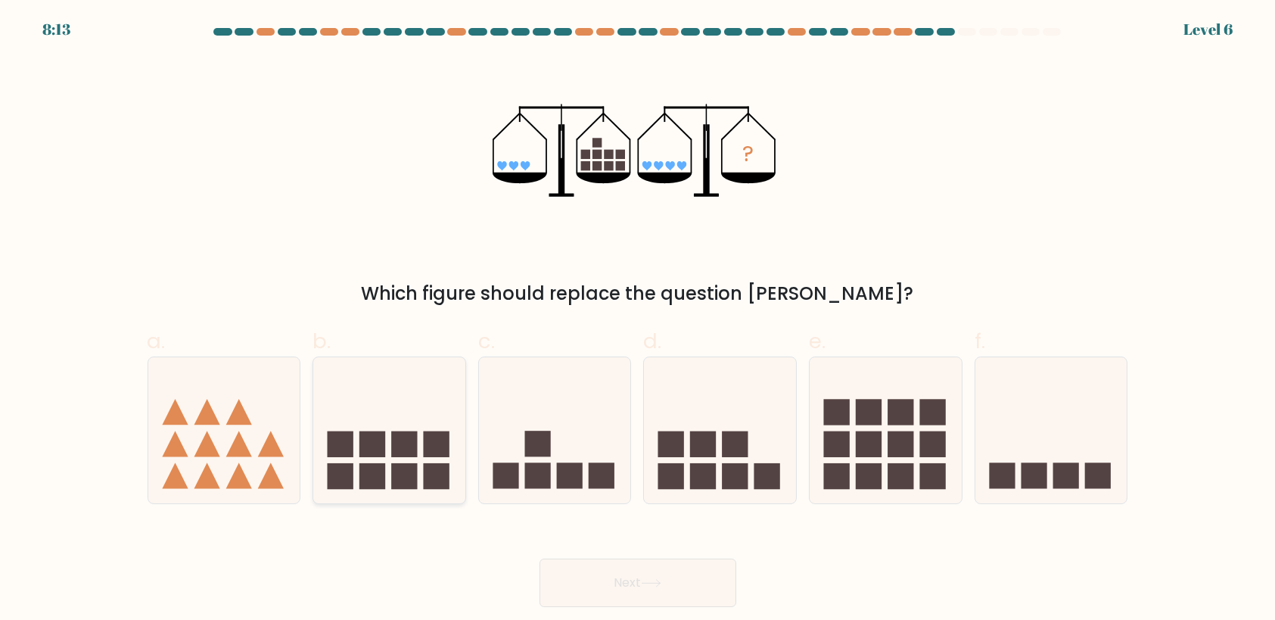
click at [416, 424] on icon at bounding box center [389, 430] width 152 height 126
click at [638, 320] on input "b." at bounding box center [638, 315] width 1 height 10
radio input "true"
click at [624, 592] on button "Next" at bounding box center [637, 582] width 197 height 48
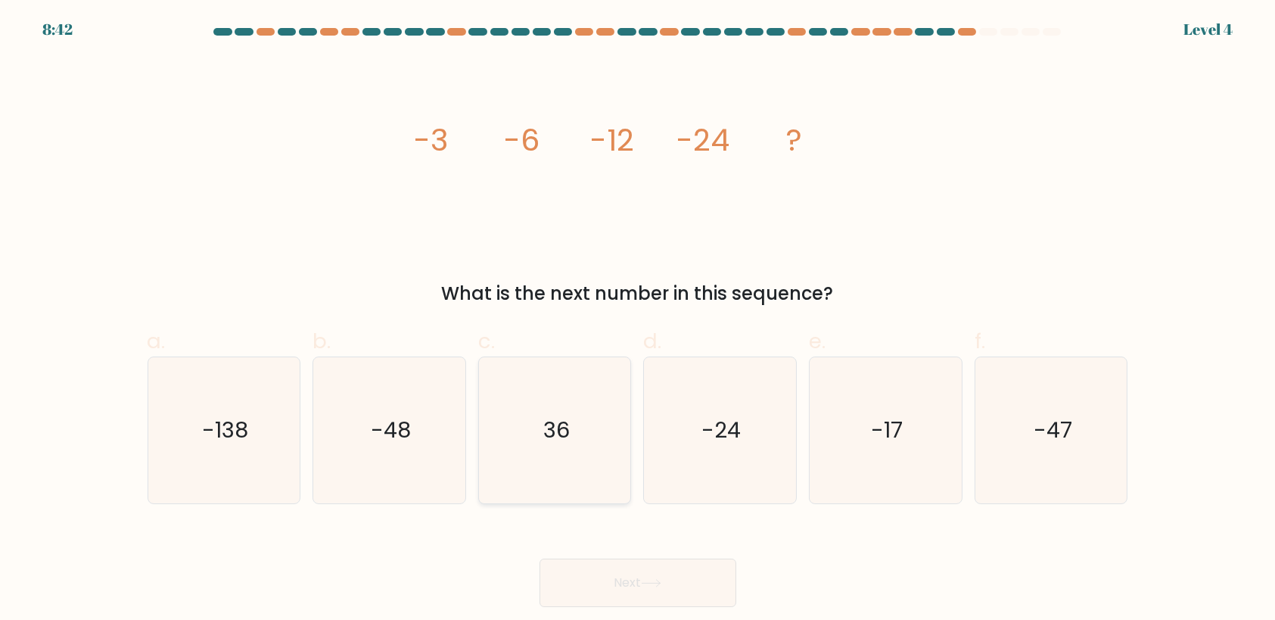
click at [549, 456] on icon "36" at bounding box center [555, 430] width 146 height 146
click at [638, 320] on input "c. 36" at bounding box center [638, 315] width 1 height 10
radio input "true"
click at [620, 587] on button "Next" at bounding box center [637, 582] width 197 height 48
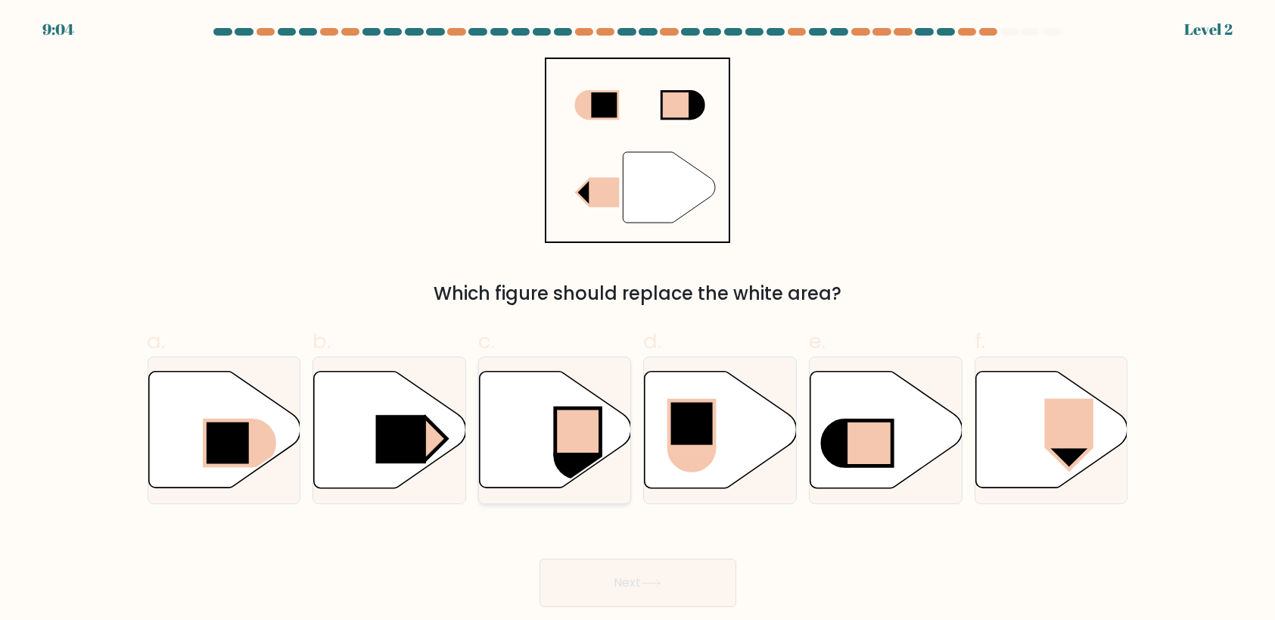
drag, startPoint x: 366, startPoint y: 437, endPoint x: 524, endPoint y: 494, distance: 167.5
click at [369, 443] on icon at bounding box center [390, 429] width 152 height 117
click at [638, 320] on input "b." at bounding box center [638, 315] width 1 height 10
radio input "true"
click at [658, 583] on icon at bounding box center [651, 583] width 18 height 7
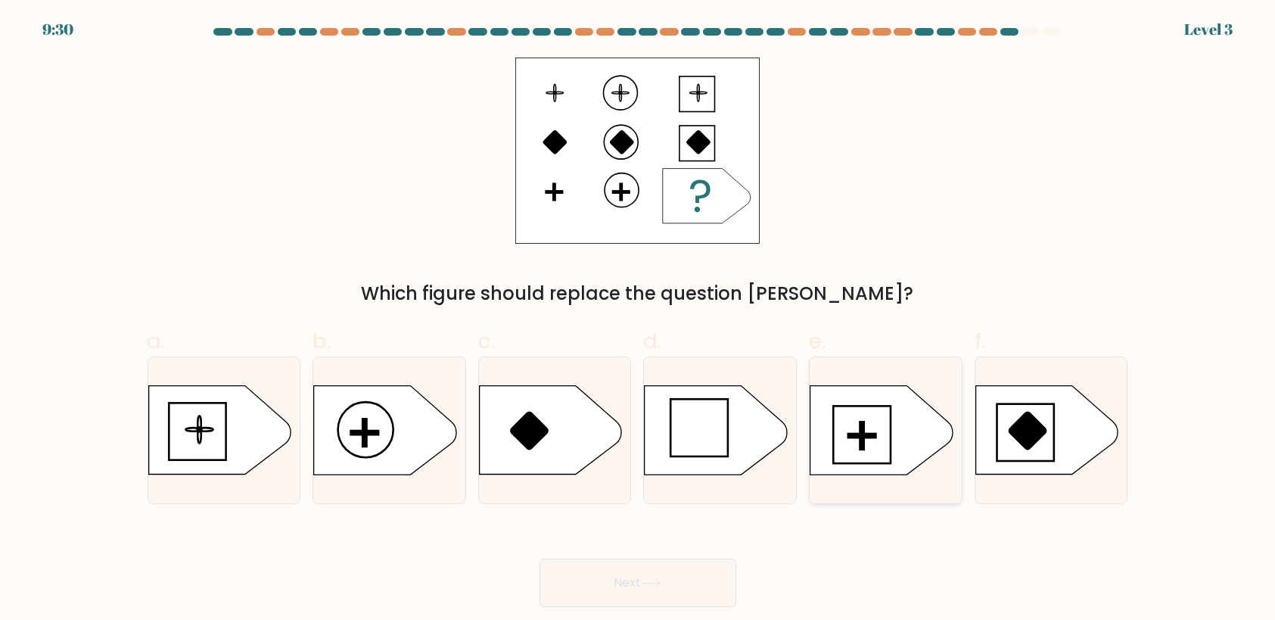
click at [886, 437] on icon at bounding box center [881, 430] width 142 height 89
click at [639, 320] on input "e." at bounding box center [638, 315] width 1 height 10
radio input "true"
click at [675, 567] on button "Next" at bounding box center [637, 582] width 197 height 48
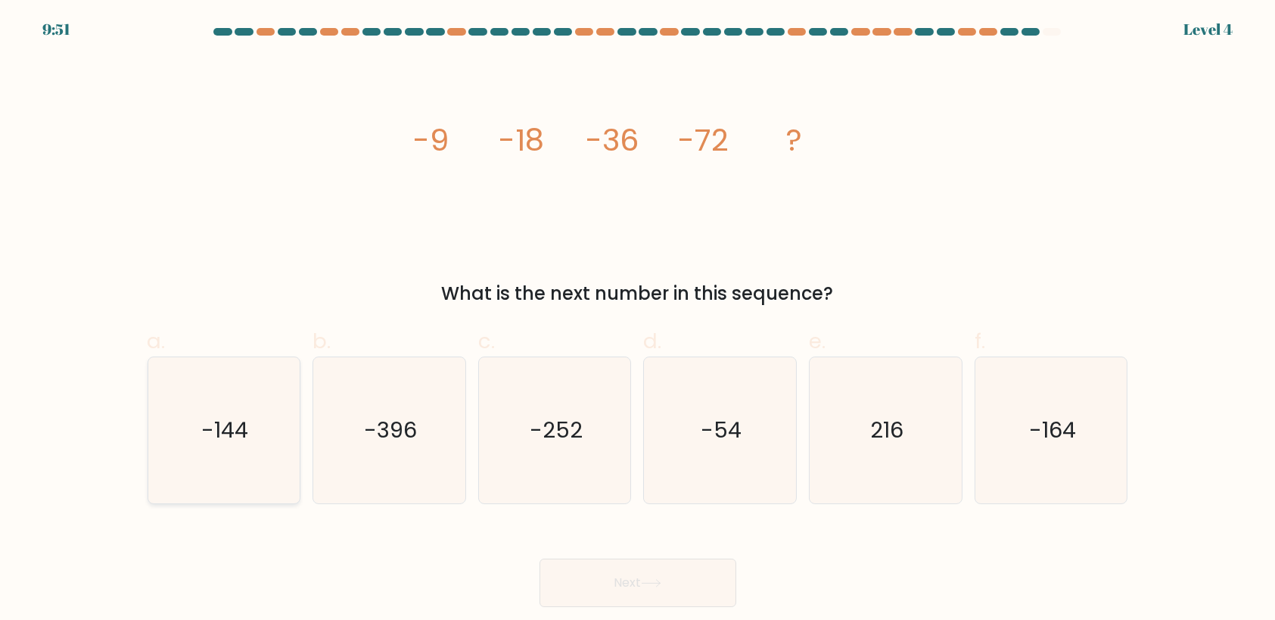
click at [213, 477] on icon "-144" at bounding box center [224, 430] width 146 height 146
click at [638, 320] on input "a. -144" at bounding box center [638, 315] width 1 height 10
radio input "true"
click at [598, 585] on button "Next" at bounding box center [637, 582] width 197 height 48
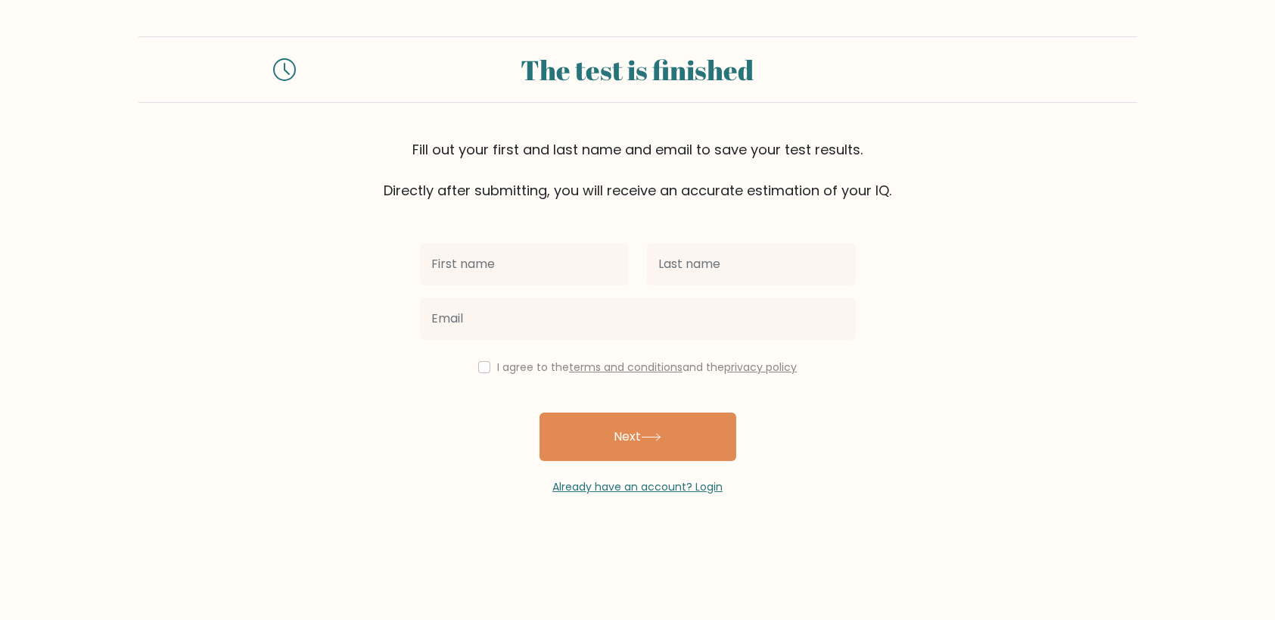
click at [573, 257] on input "text" at bounding box center [524, 264] width 209 height 42
type input "Plaridel"
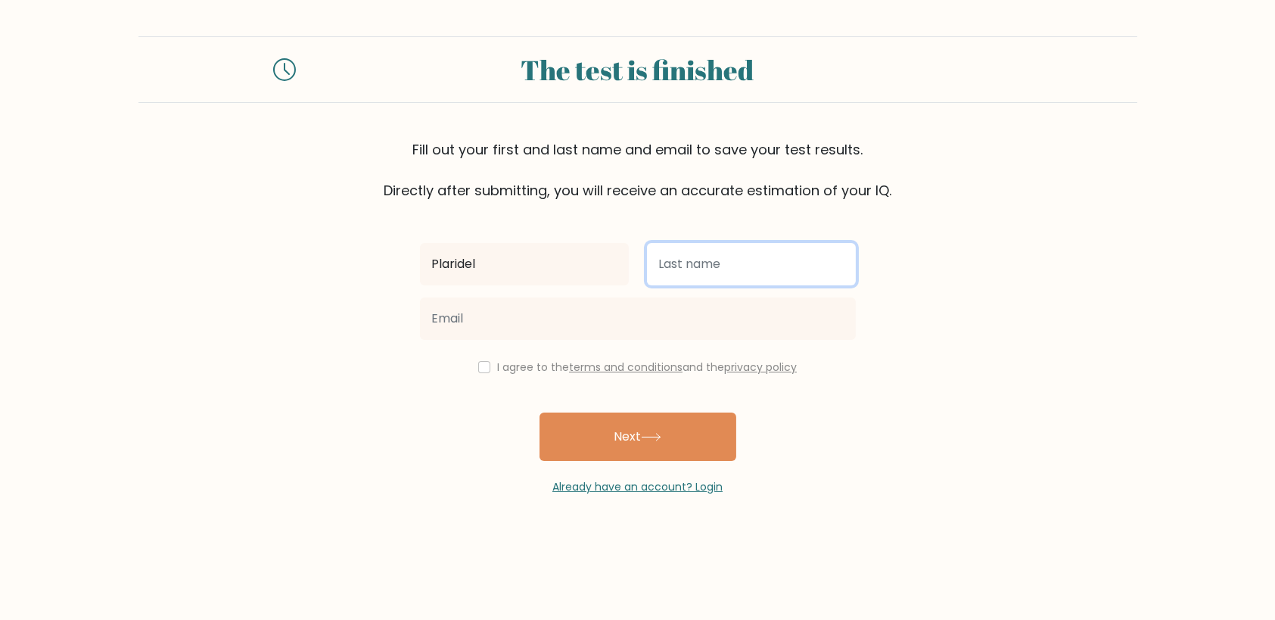
click at [701, 272] on input "text" at bounding box center [751, 264] width 209 height 42
type input "Castro"
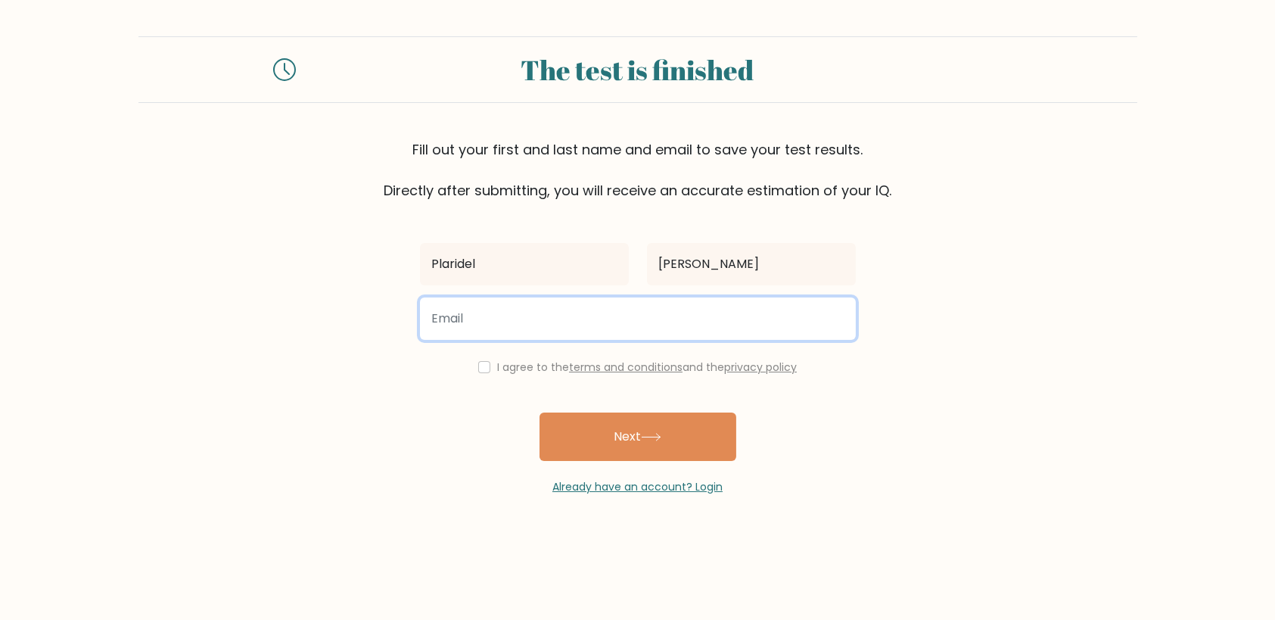
click at [663, 308] on input "email" at bounding box center [638, 318] width 436 height 42
type input "plaridelcastro27@gmail.com"
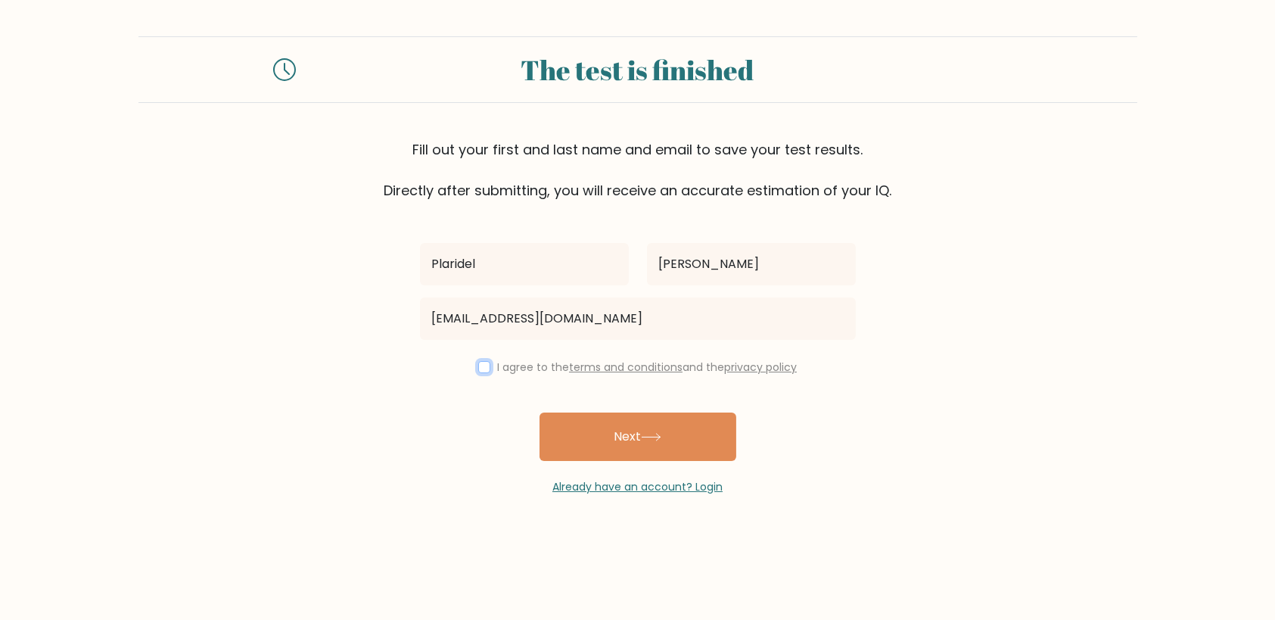
click at [478, 364] on input "checkbox" at bounding box center [484, 367] width 12 height 12
checkbox input "true"
click at [654, 441] on button "Next" at bounding box center [637, 436] width 197 height 48
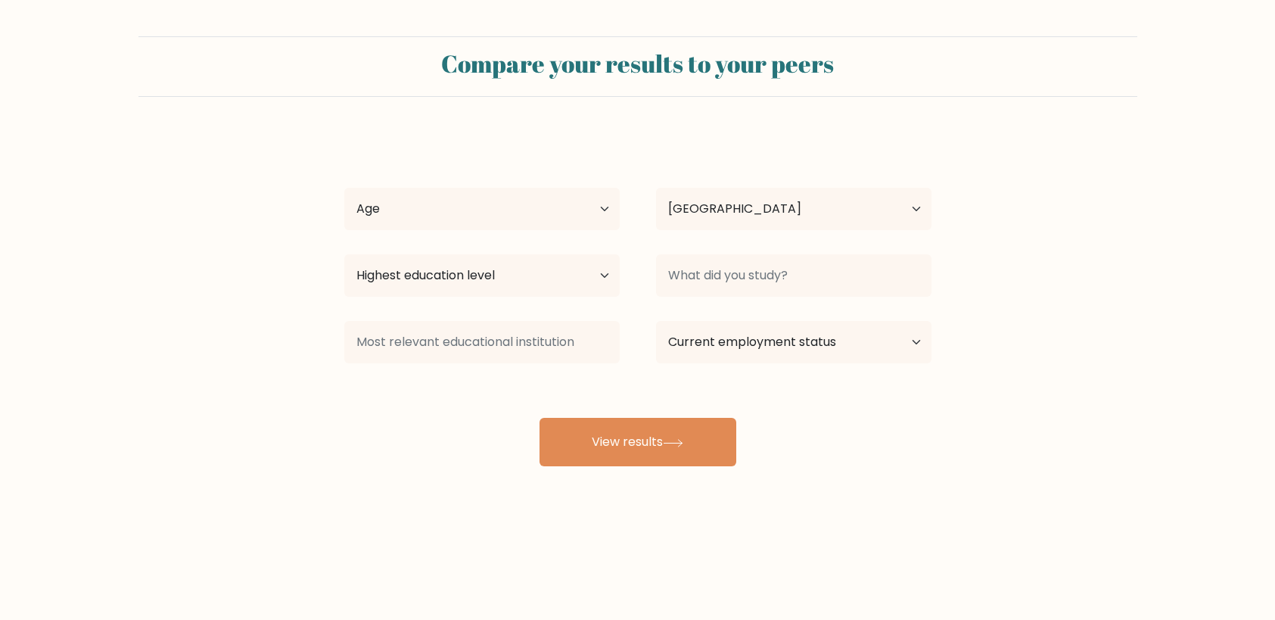
select select "PH"
click at [607, 210] on select "Age Under [DEMOGRAPHIC_DATA] [DEMOGRAPHIC_DATA] [DEMOGRAPHIC_DATA] [DEMOGRAPHIC…" at bounding box center [481, 209] width 275 height 42
select select "35_44"
click at [344, 188] on select "Age Under [DEMOGRAPHIC_DATA] [DEMOGRAPHIC_DATA] [DEMOGRAPHIC_DATA] [DEMOGRAPHIC…" at bounding box center [481, 209] width 275 height 42
click at [599, 269] on select "Highest education level No schooling Primary Lower Secondary Upper Secondary Oc…" at bounding box center [481, 275] width 275 height 42
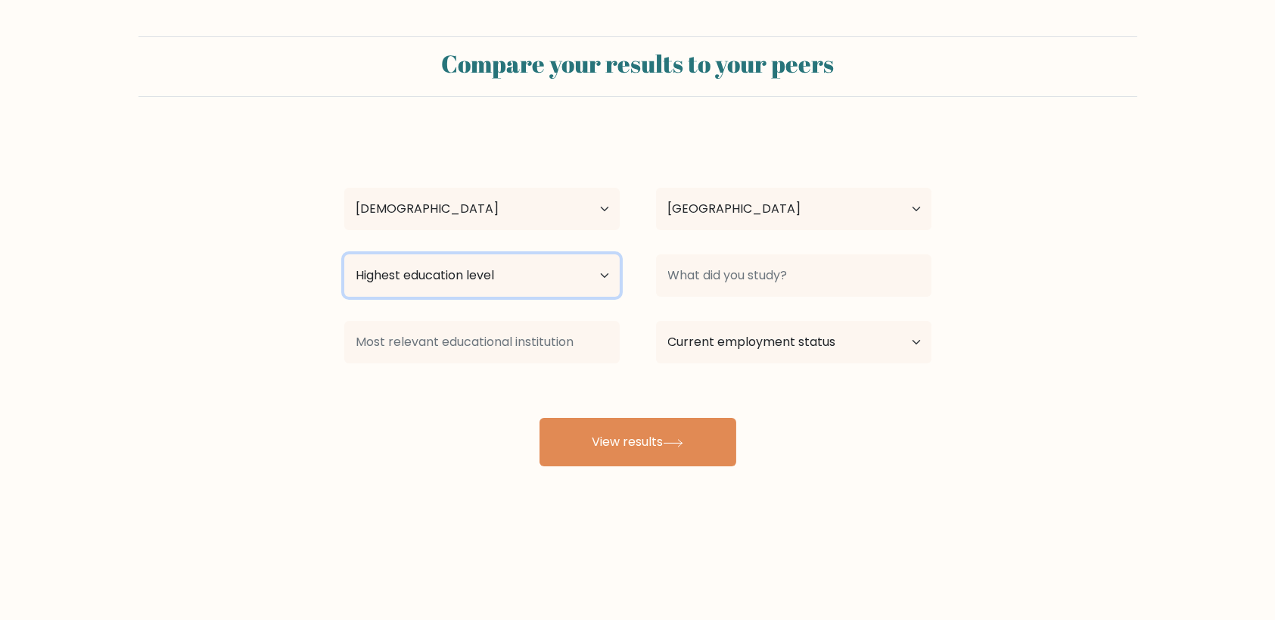
select select "bachelors_degree"
click at [344, 254] on select "Highest education level No schooling Primary Lower Secondary Upper Secondary Oc…" at bounding box center [481, 275] width 275 height 42
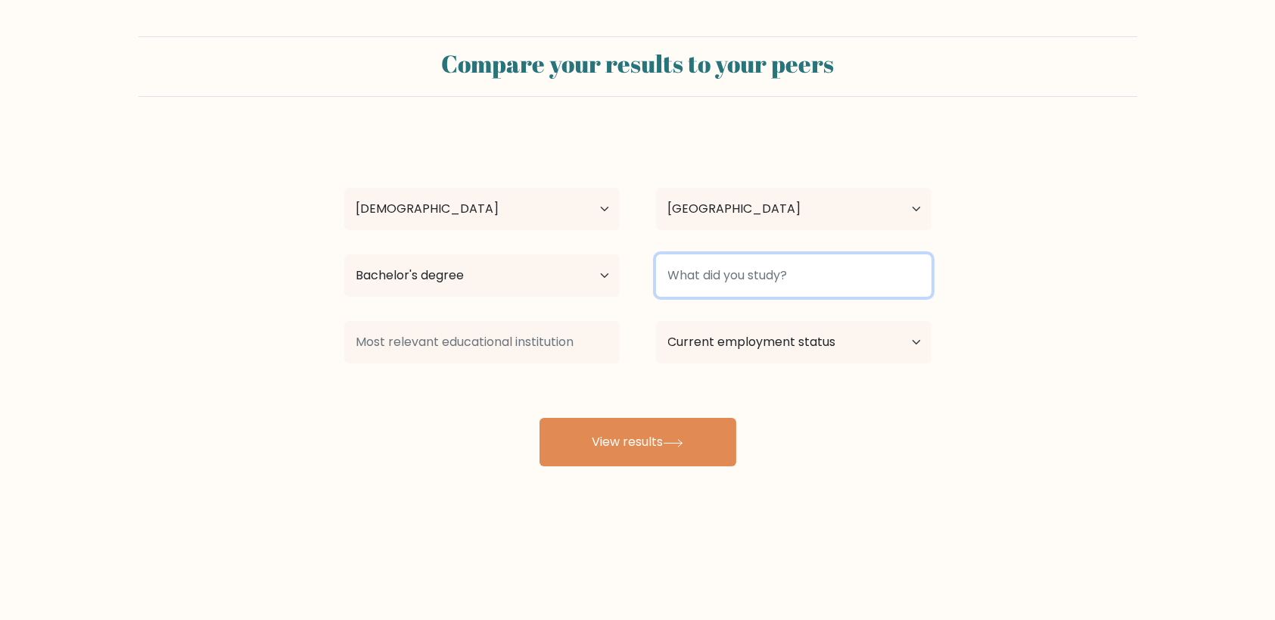
click at [880, 275] on input at bounding box center [793, 275] width 275 height 42
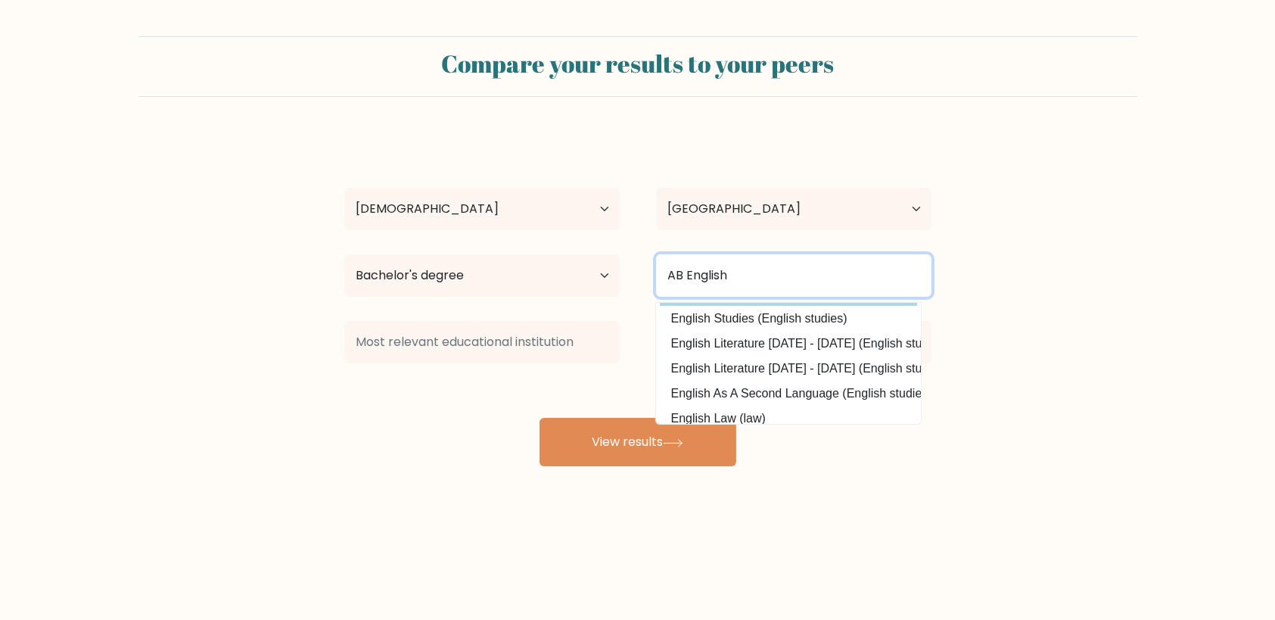
scroll to position [76, 0]
type input "AB English"
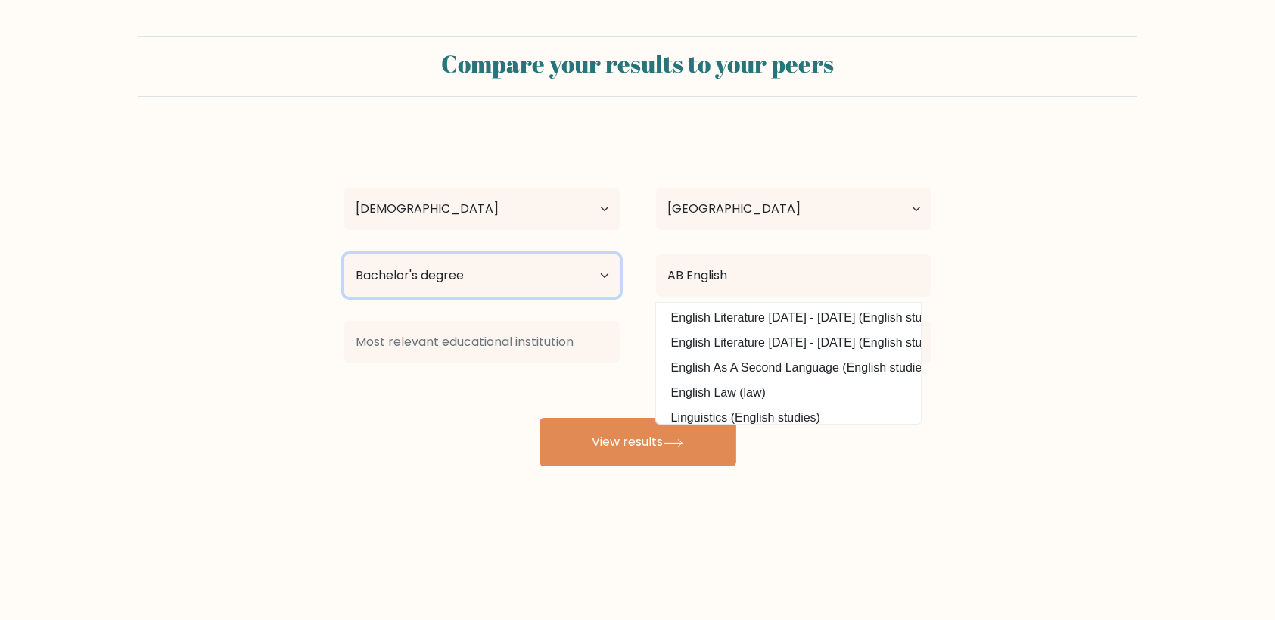
click at [581, 280] on select "Highest education level No schooling Primary Lower Secondary Upper Secondary Oc…" at bounding box center [481, 275] width 275 height 42
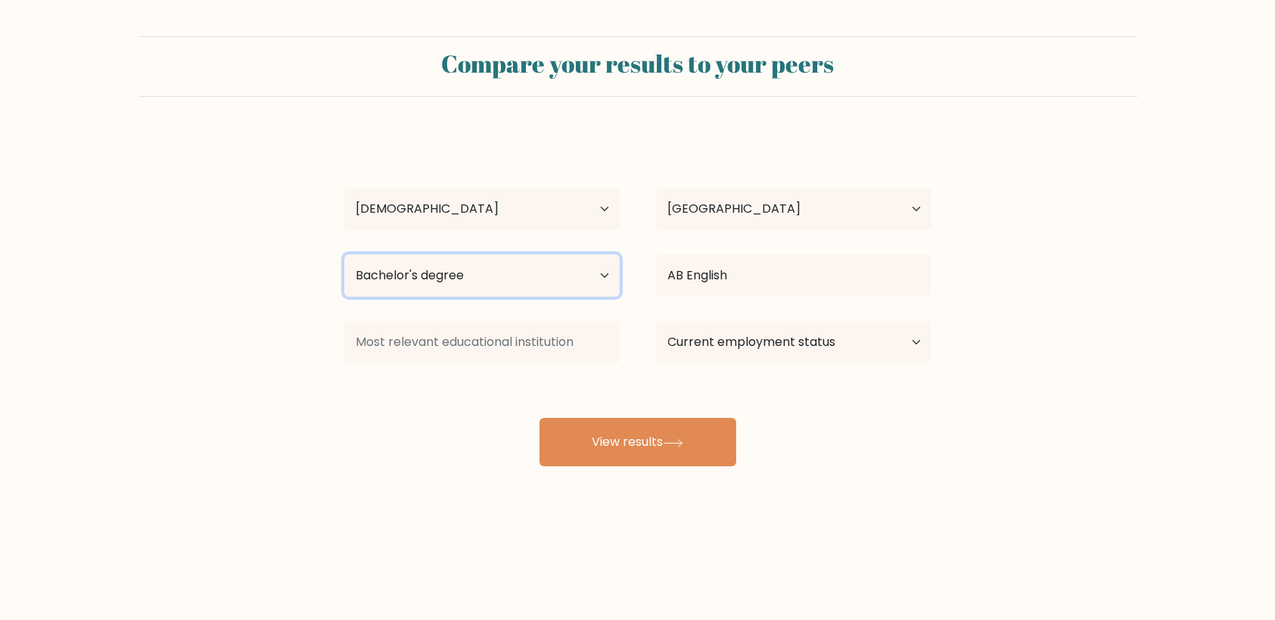
select select "occupation_specific"
click at [344, 254] on select "Highest education level No schooling Primary Lower Secondary Upper Secondary Oc…" at bounding box center [481, 275] width 275 height 42
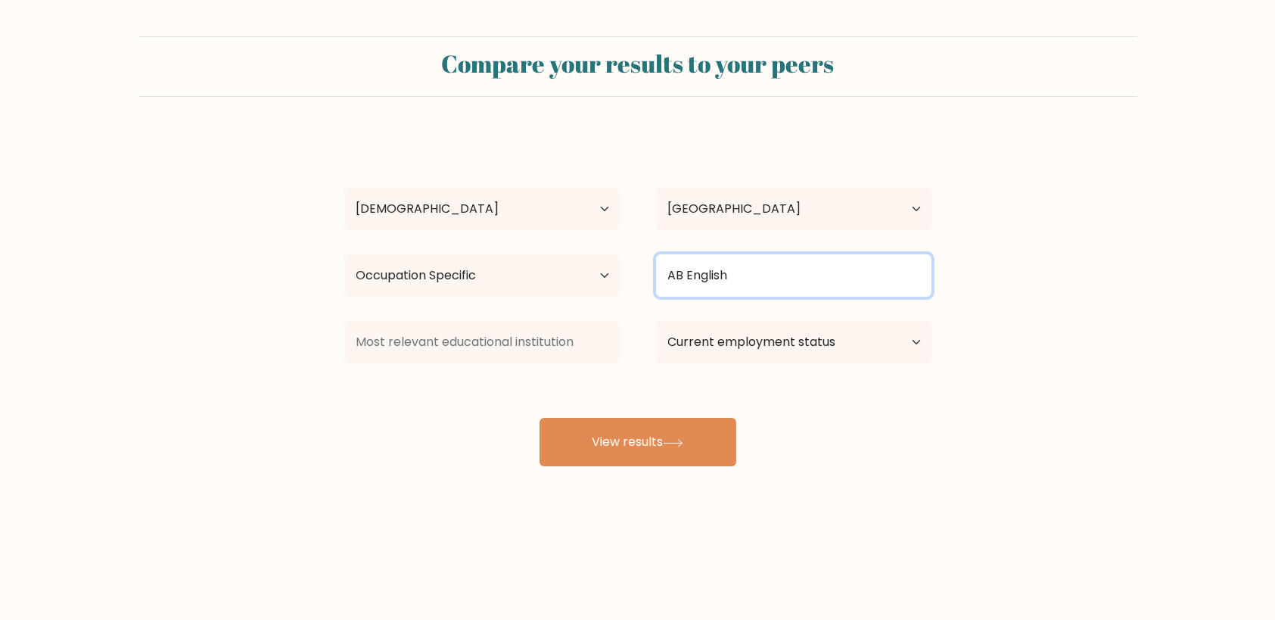
click at [813, 283] on input "AB English" at bounding box center [793, 275] width 275 height 42
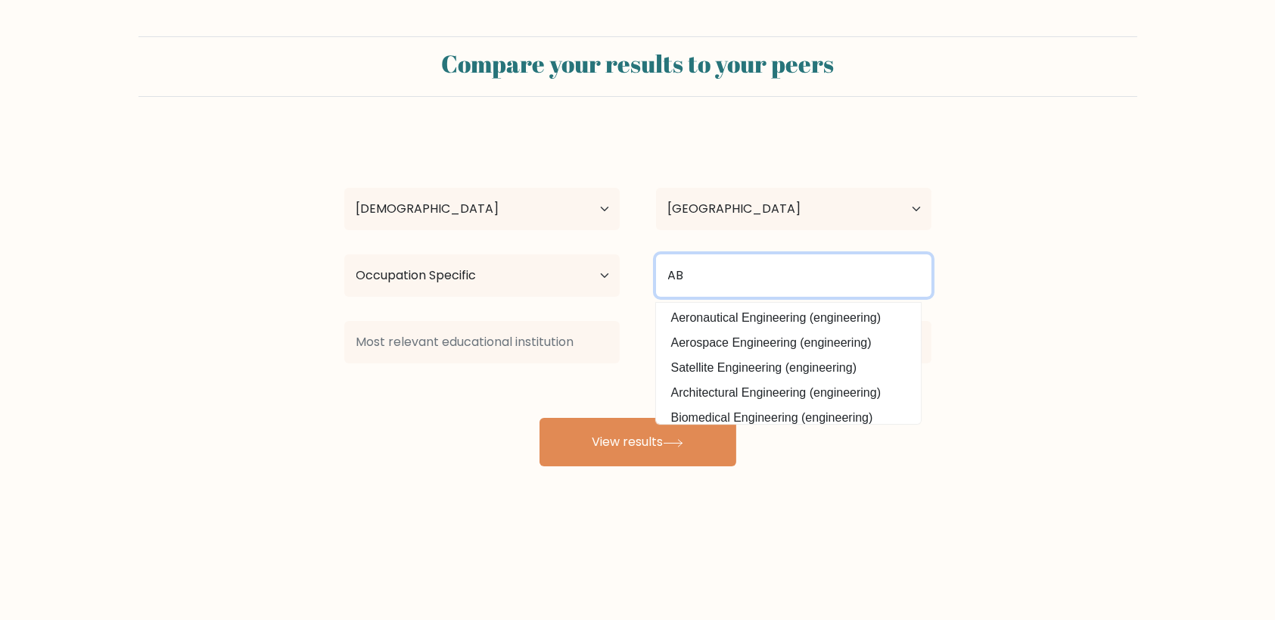
scroll to position [0, 0]
type input "A"
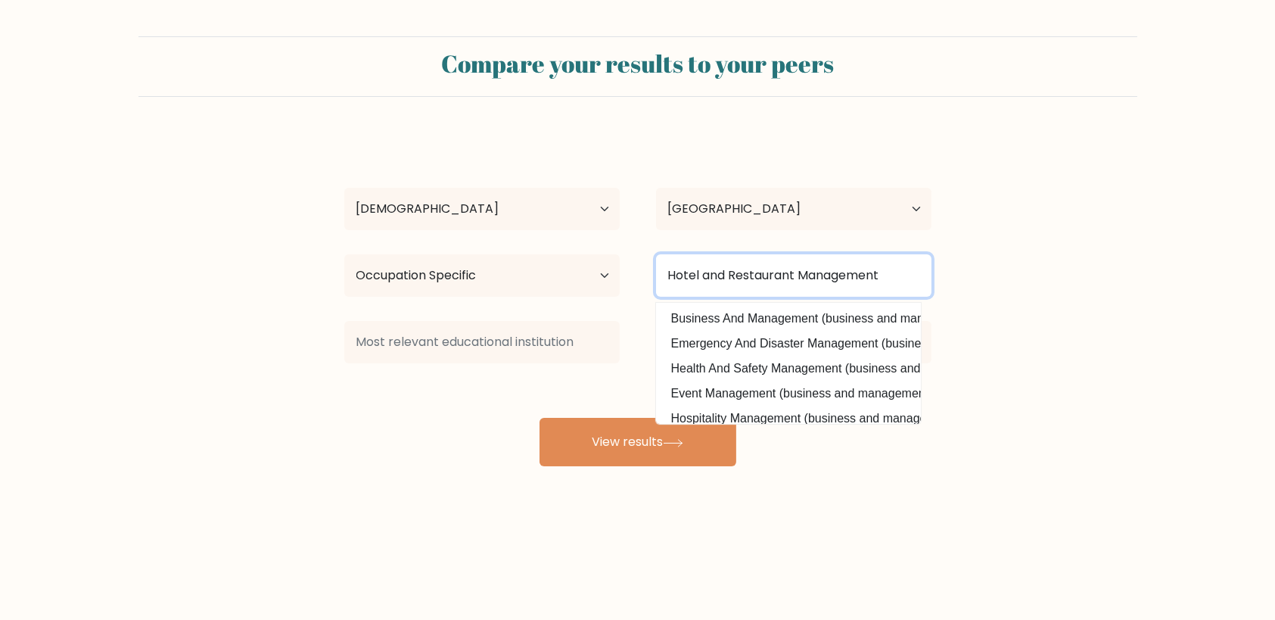
type input "Hotel and Restaurant Management"
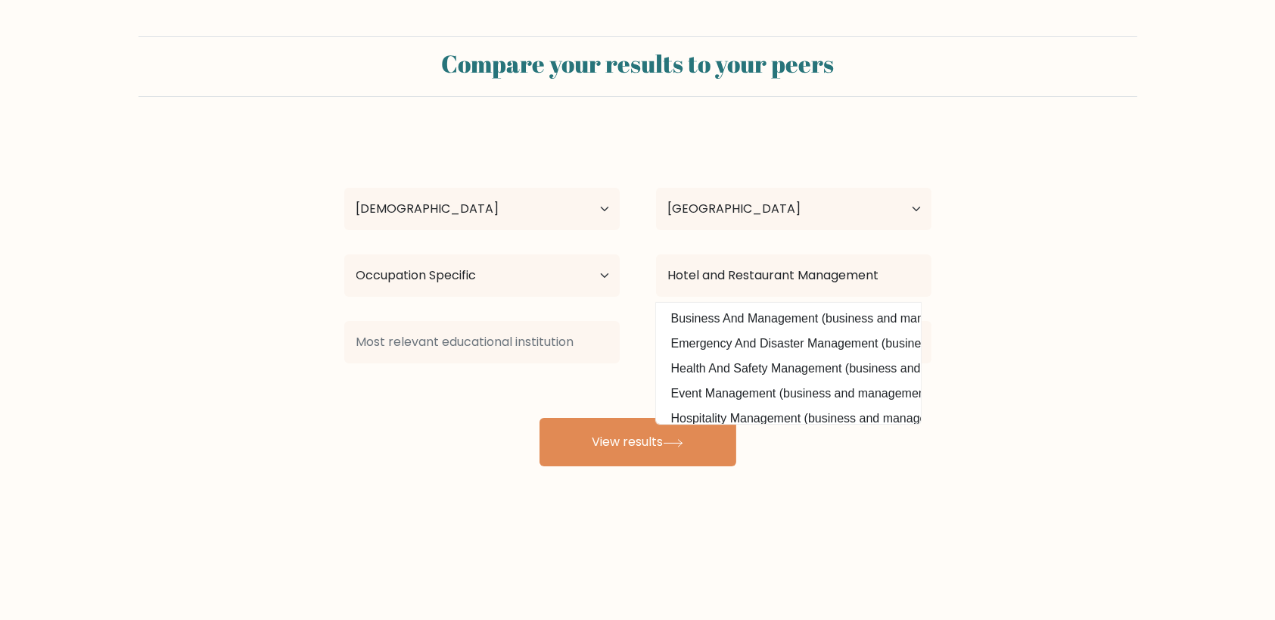
click at [590, 391] on div "[PERSON_NAME] Age Under [DEMOGRAPHIC_DATA] [DEMOGRAPHIC_DATA] [DEMOGRAPHIC_DATA…" at bounding box center [637, 299] width 605 height 333
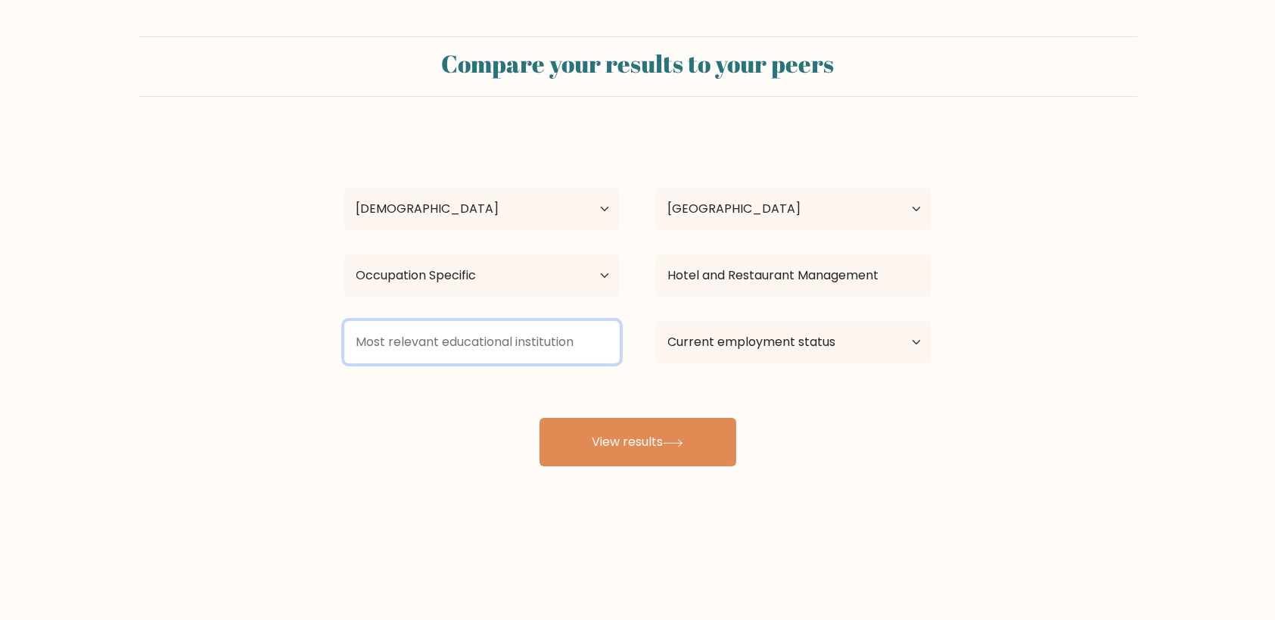
click at [545, 337] on input at bounding box center [481, 342] width 275 height 42
click at [558, 344] on input at bounding box center [481, 342] width 275 height 42
type input "C"
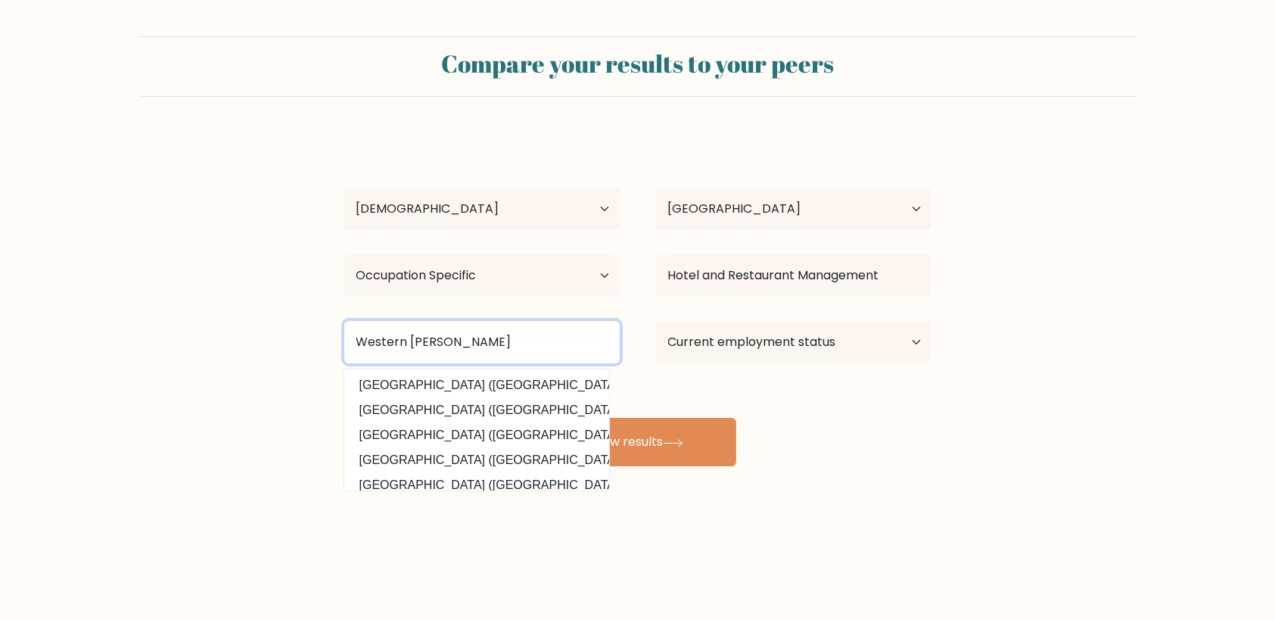
type input "Western [PERSON_NAME]"
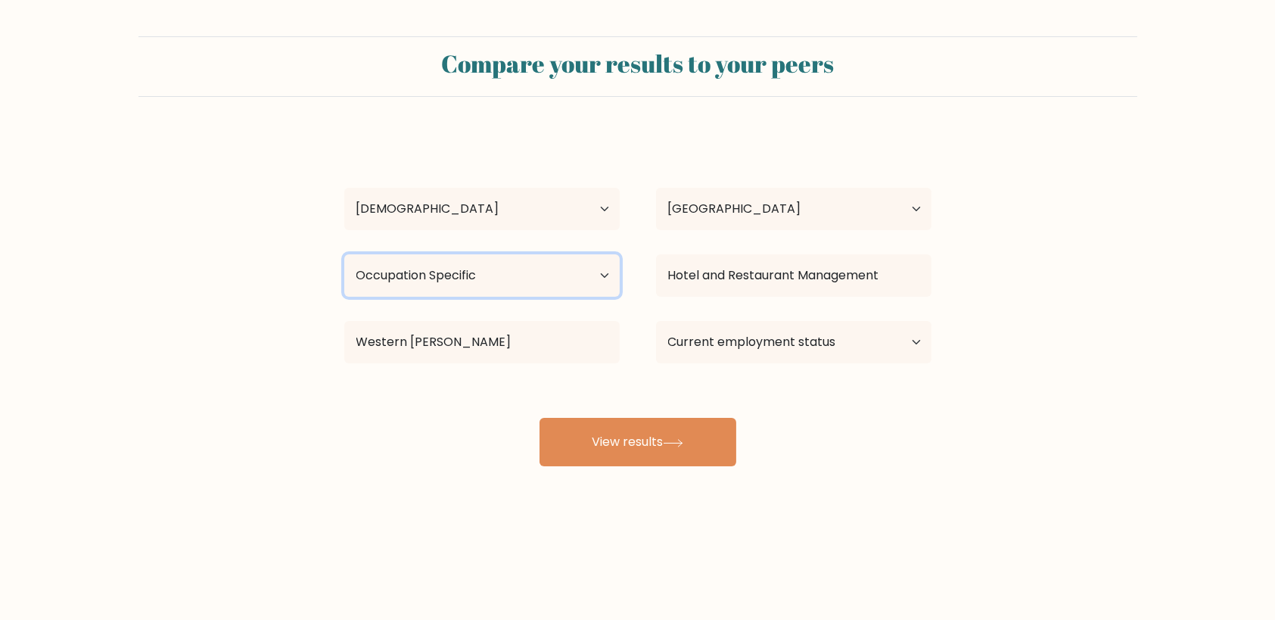
click at [603, 272] on select "Highest education level No schooling Primary Lower Secondary Upper Secondary Oc…" at bounding box center [481, 275] width 275 height 42
select select "bachelors_degree"
click at [344, 254] on select "Highest education level No schooling Primary Lower Secondary Upper Secondary Oc…" at bounding box center [481, 275] width 275 height 42
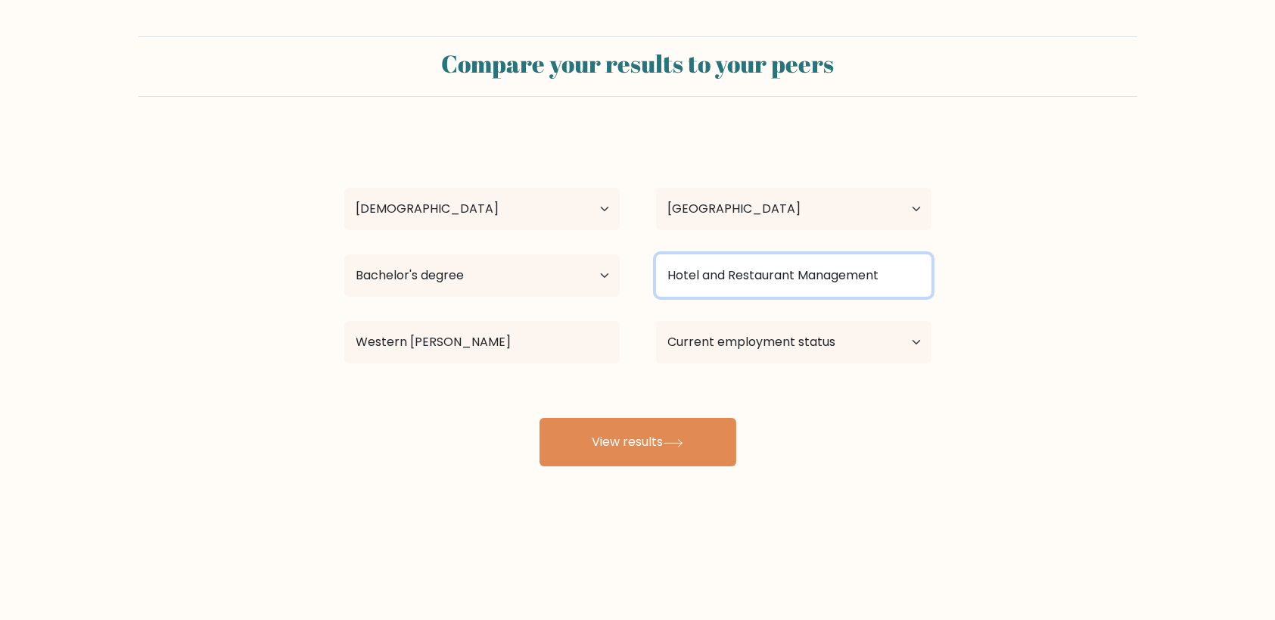
click at [894, 286] on input "Hotel and Restaurant Management" at bounding box center [793, 275] width 275 height 42
type input "H"
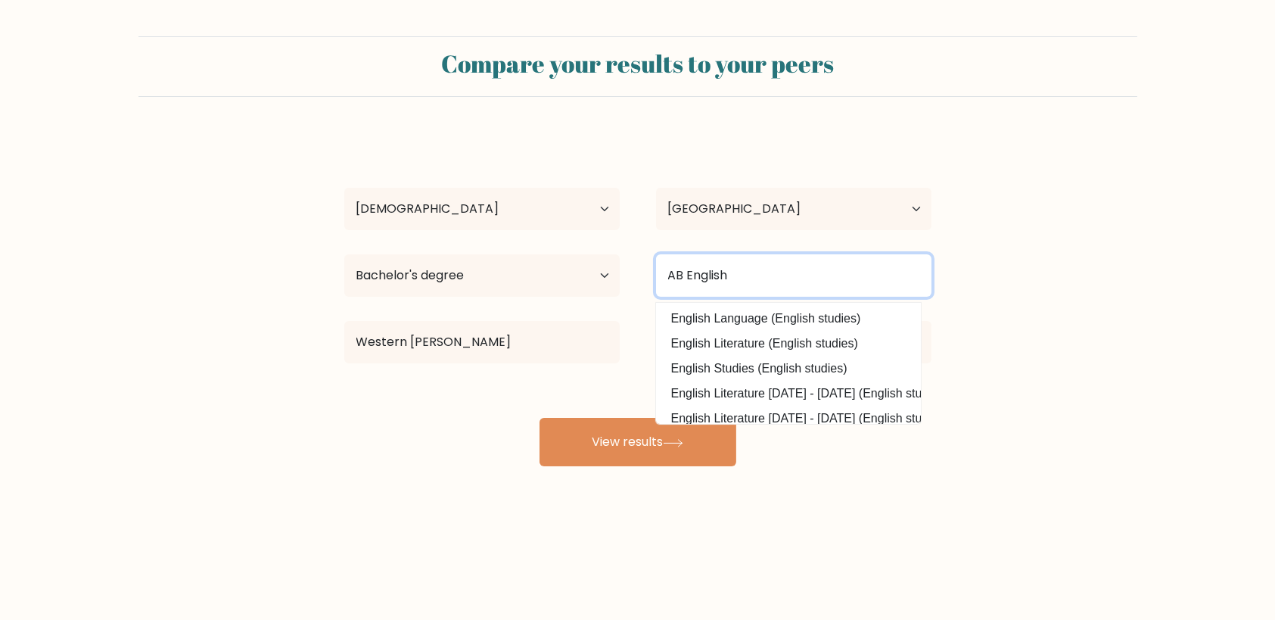
type input "AB English"
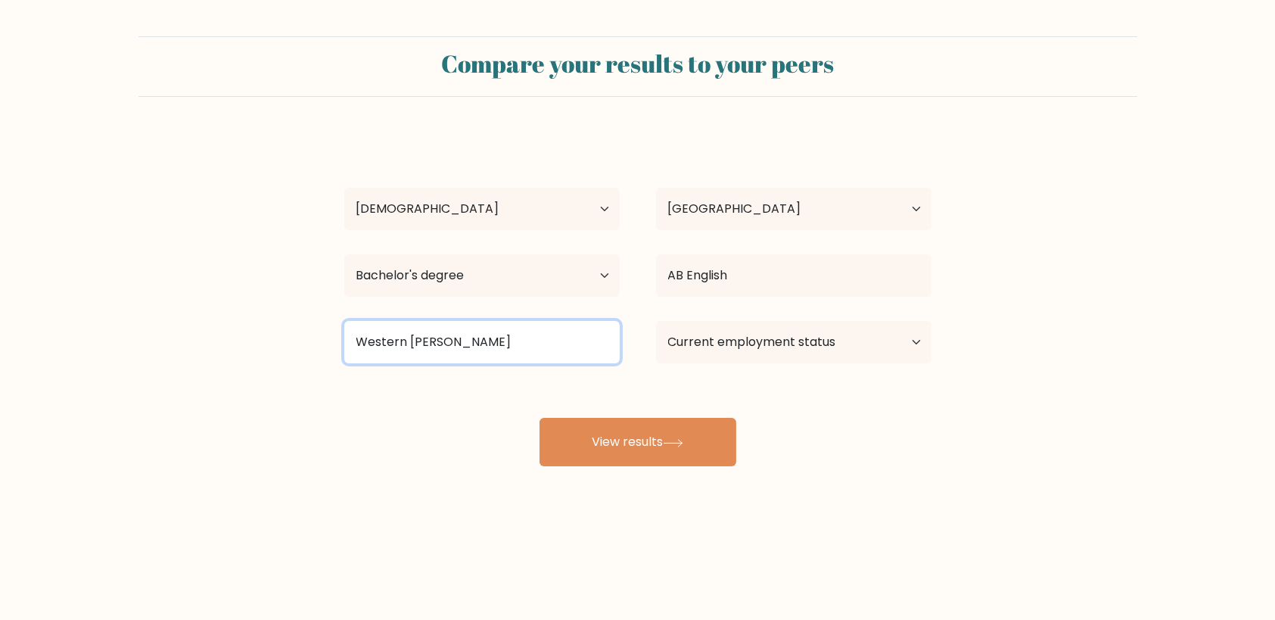
click at [521, 352] on input "Western [PERSON_NAME]" at bounding box center [481, 342] width 275 height 42
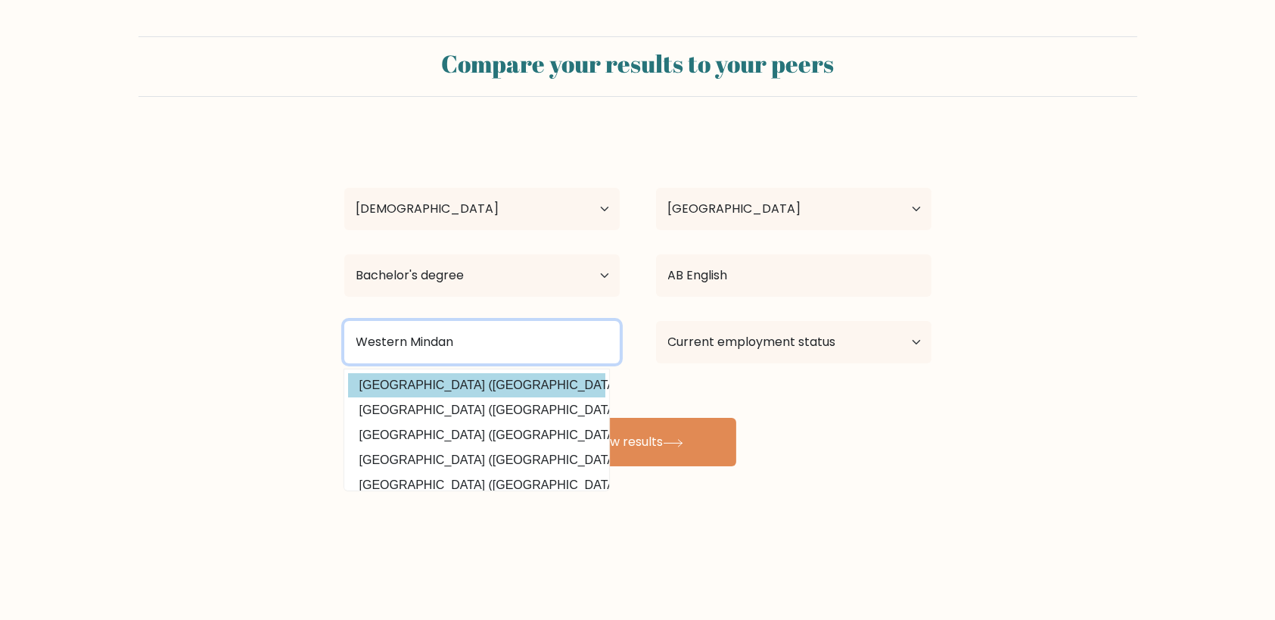
type input "Western Mindan"
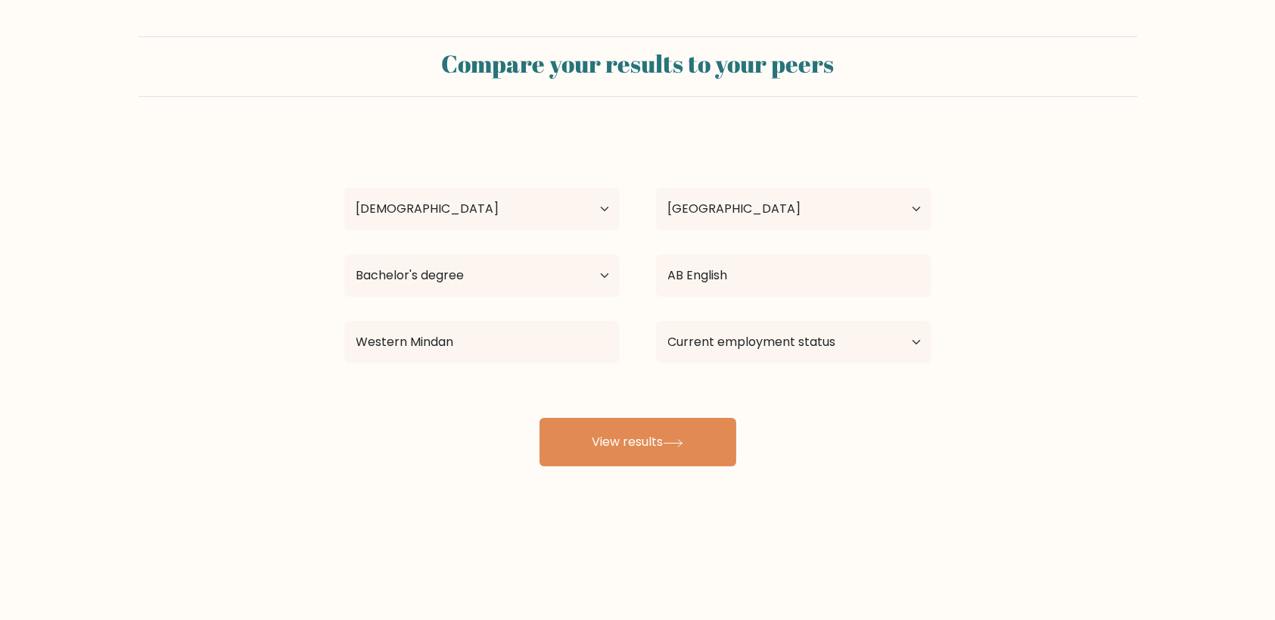
click at [513, 383] on div "[PERSON_NAME] Age Under [DEMOGRAPHIC_DATA] [DEMOGRAPHIC_DATA] [DEMOGRAPHIC_DATA…" at bounding box center [637, 299] width 605 height 333
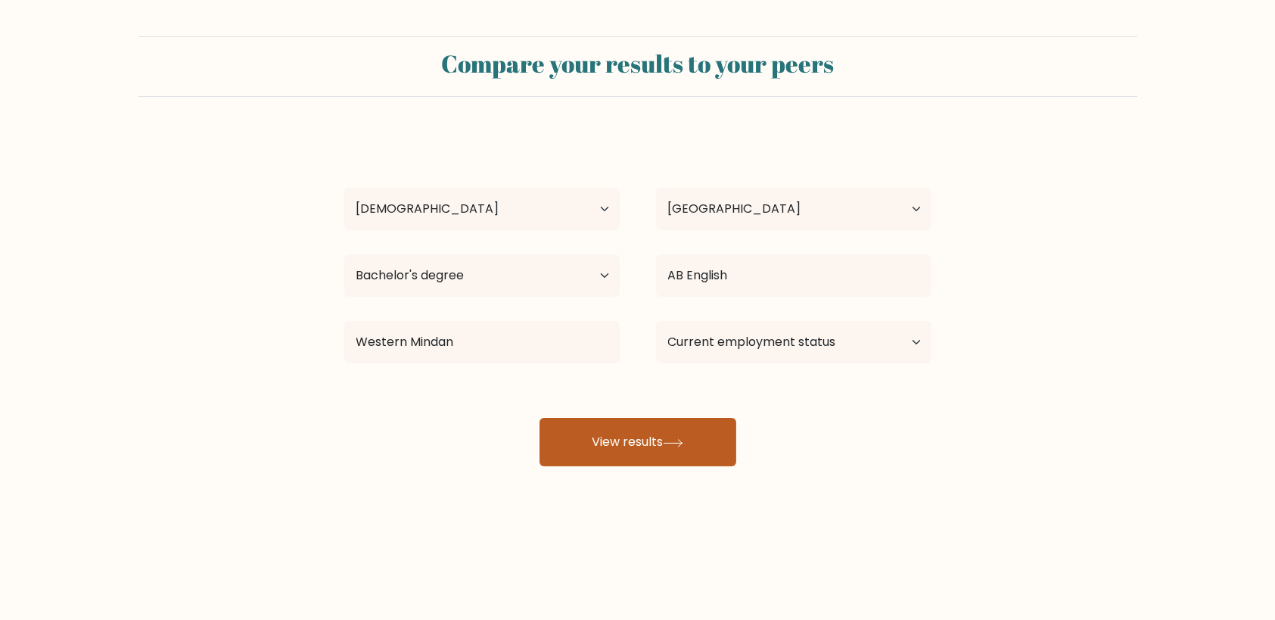
click at [654, 450] on button "View results" at bounding box center [637, 442] width 197 height 48
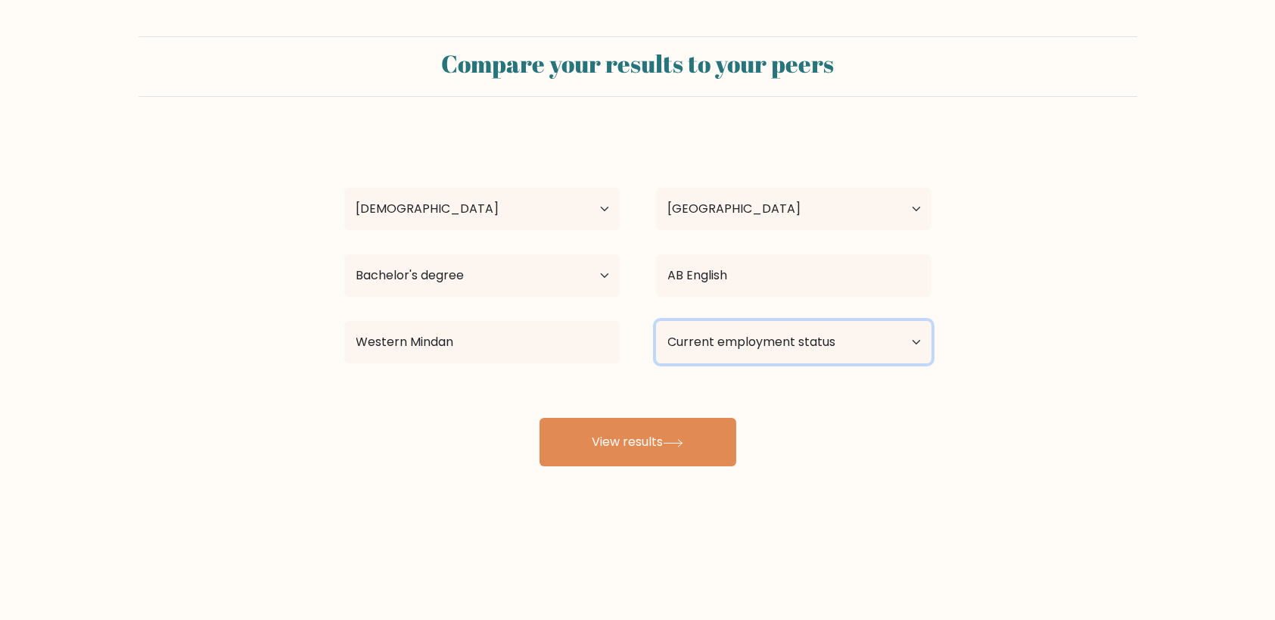
click at [884, 340] on select "Current employment status Employed Student Retired Other / prefer not to answer" at bounding box center [793, 342] width 275 height 42
select select "employed"
click at [656, 321] on select "Current employment status Employed Student Retired Other / prefer not to answer" at bounding box center [793, 342] width 275 height 42
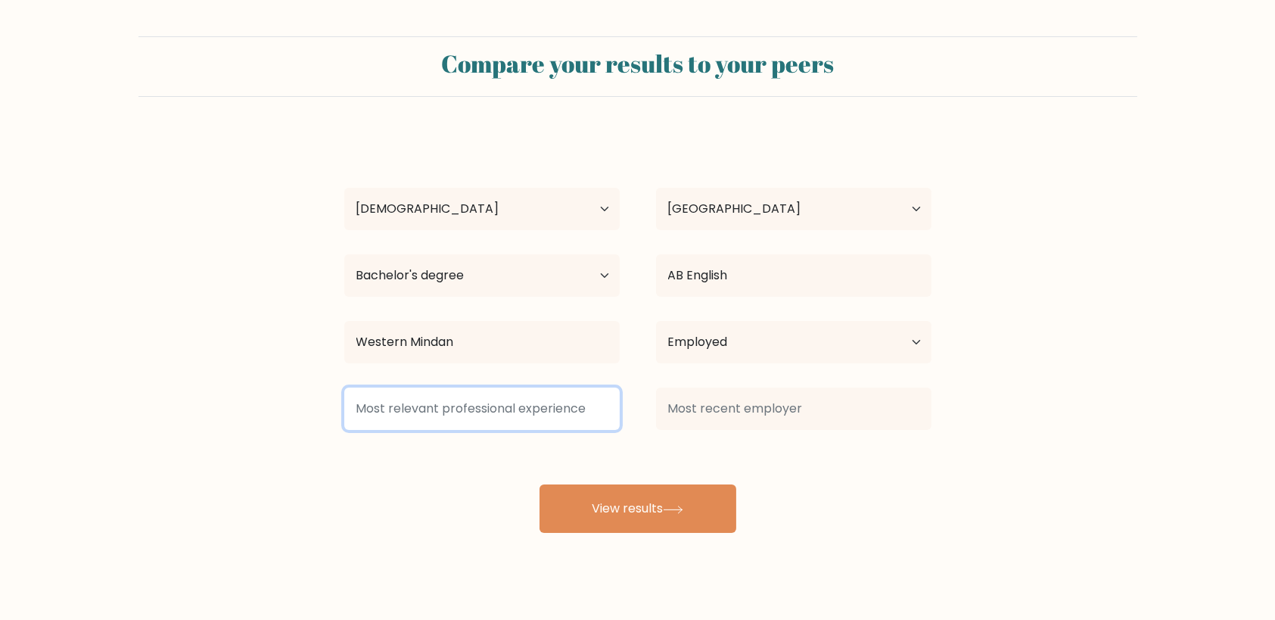
click at [537, 411] on input at bounding box center [481, 408] width 275 height 42
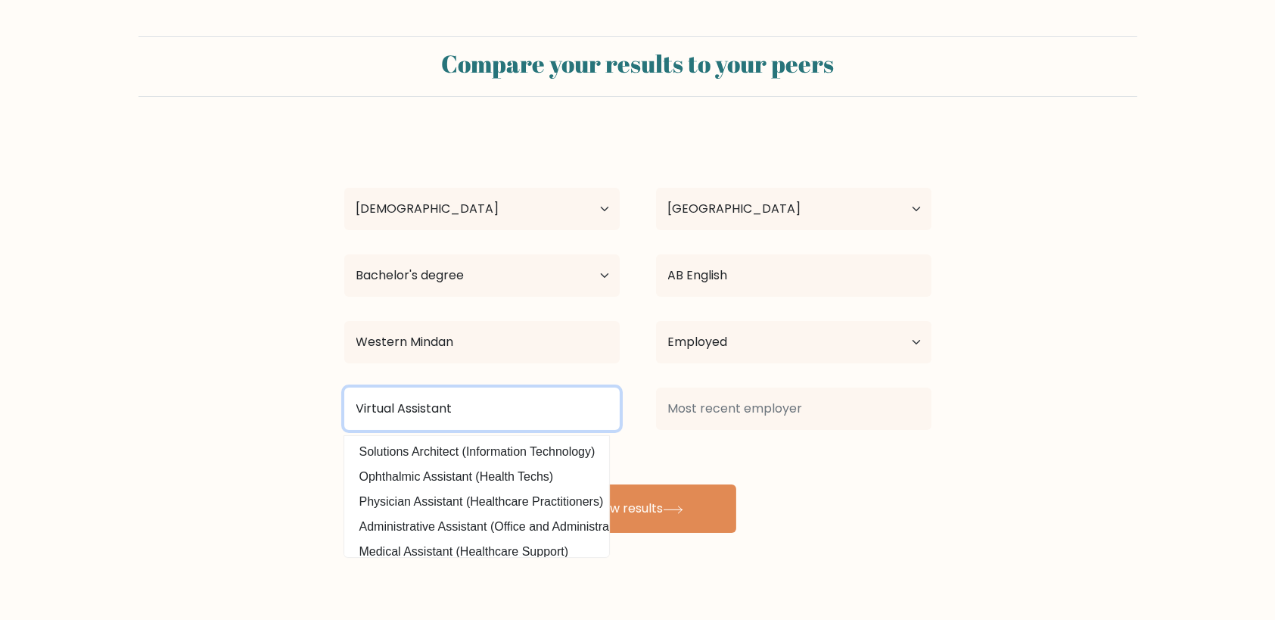
type input "Virtual Assistant"
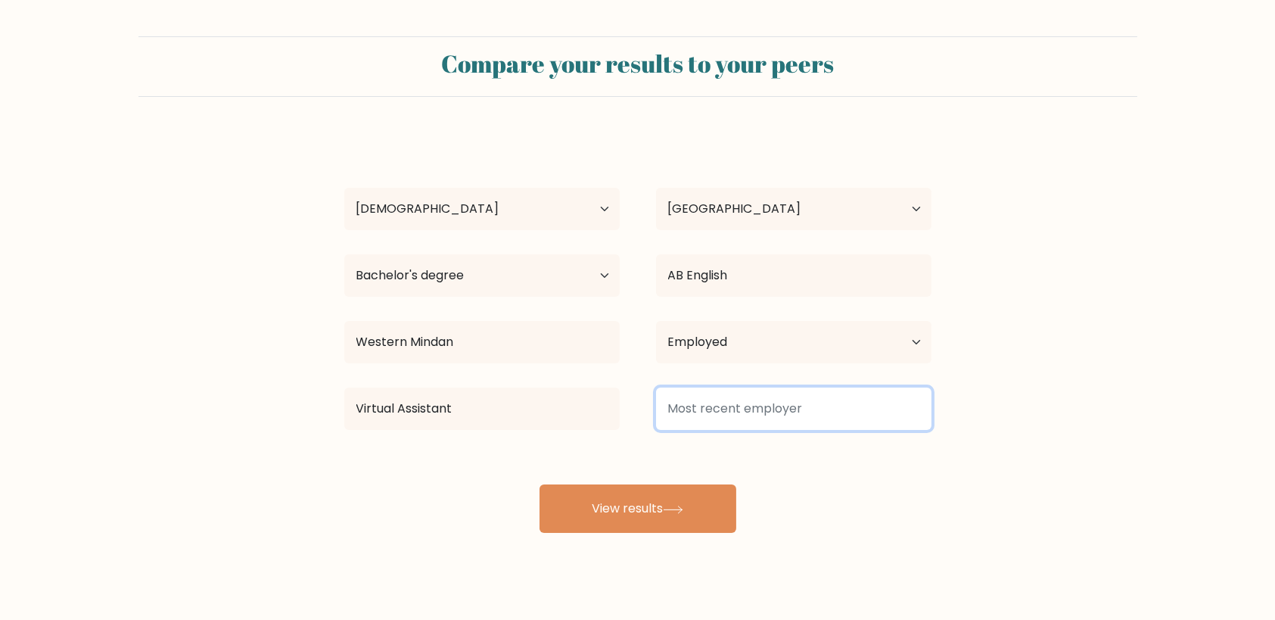
click at [769, 410] on input at bounding box center [793, 408] width 275 height 42
click at [818, 412] on input at bounding box center [793, 408] width 275 height 42
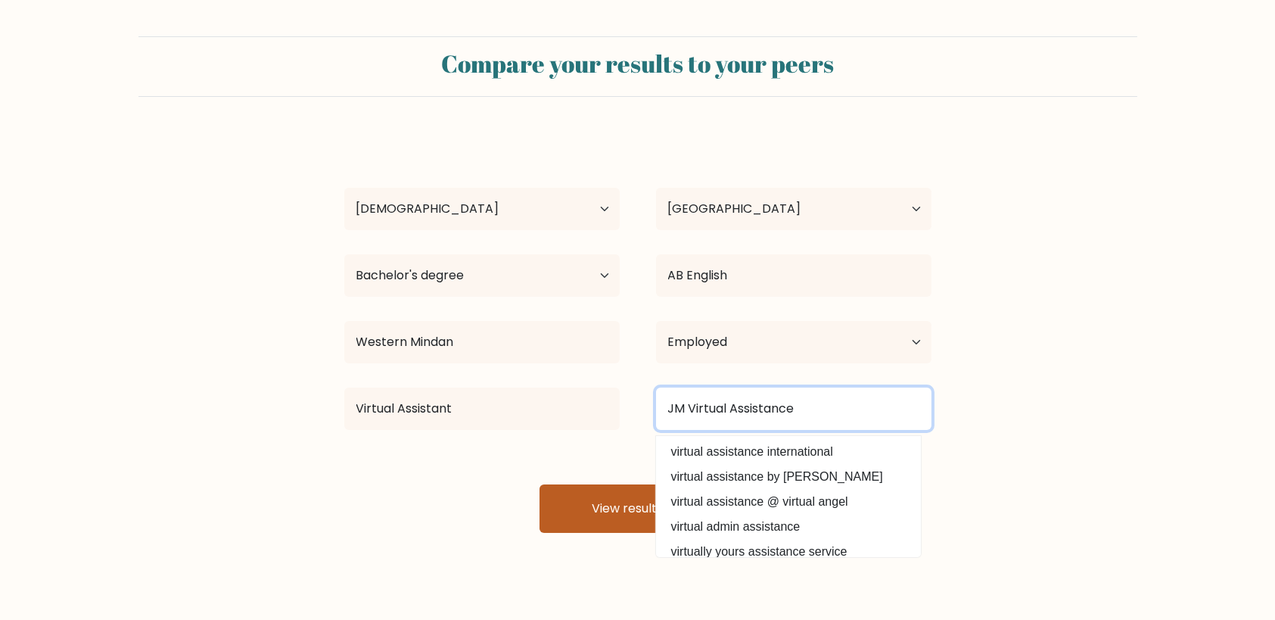
type input "JM Virtual Assistance"
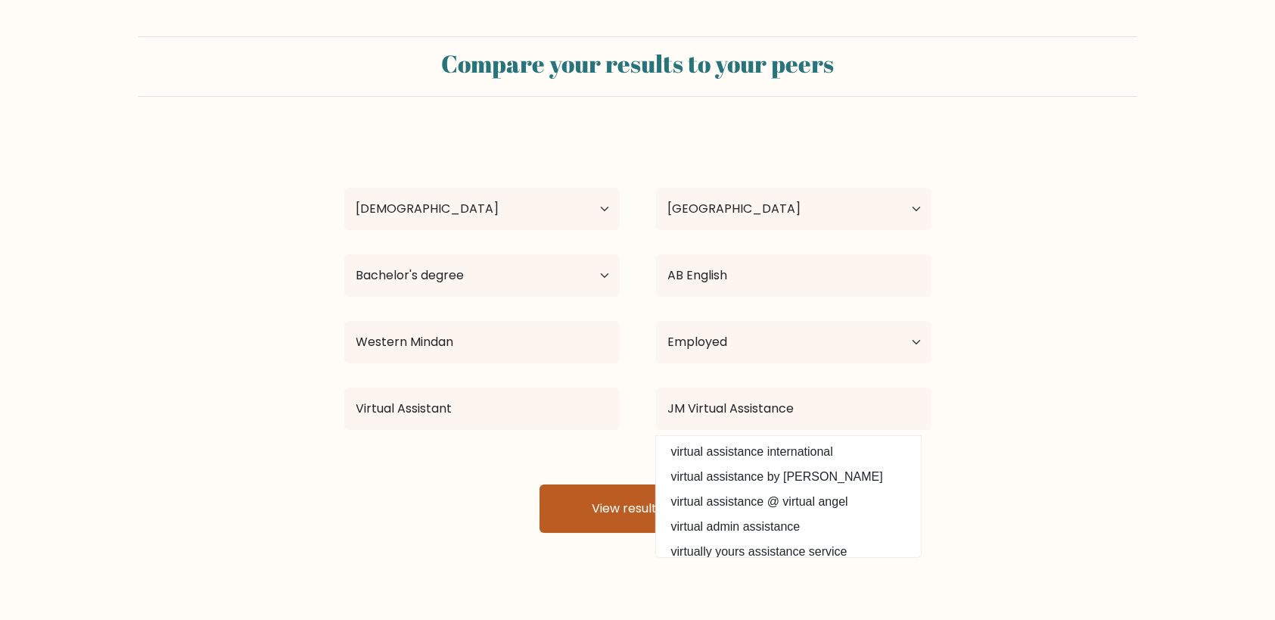
click at [584, 507] on button "View results" at bounding box center [637, 508] width 197 height 48
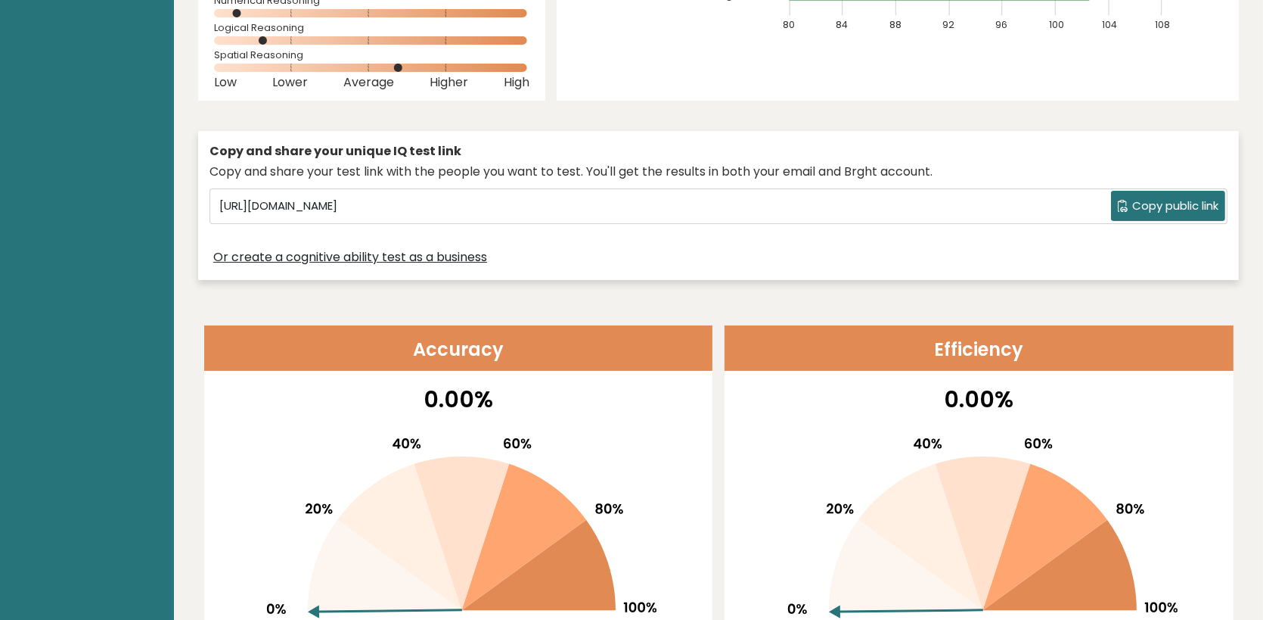
scroll to position [378, 0]
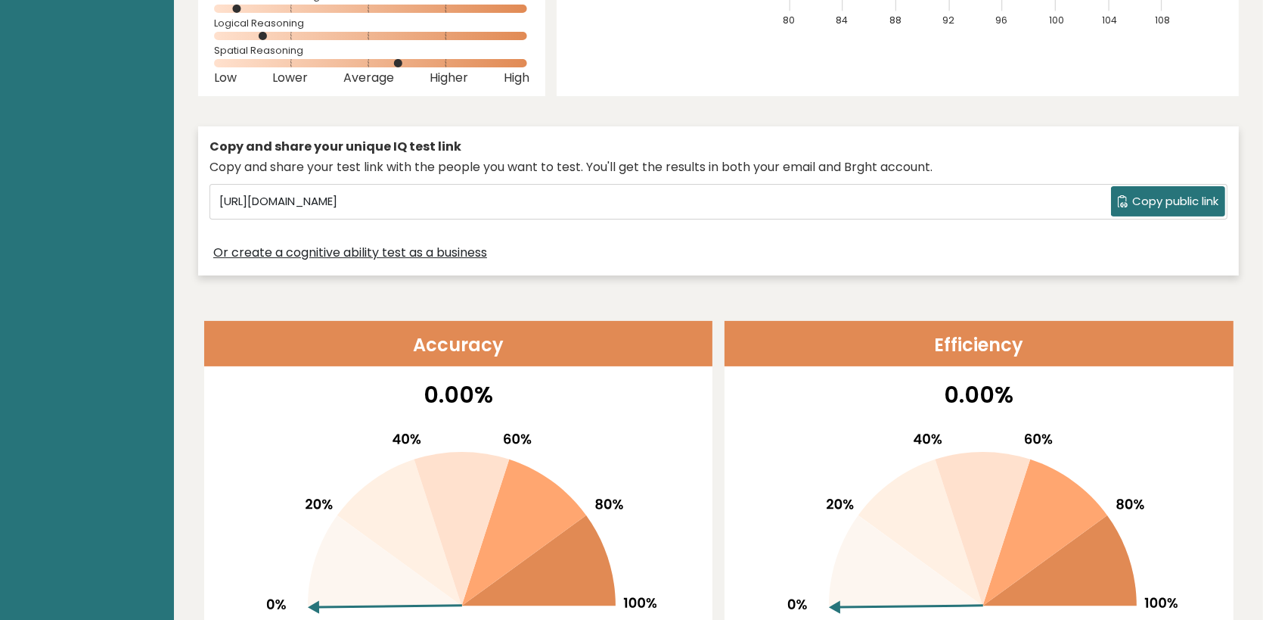
click at [1139, 193] on span "Copy public link" at bounding box center [1176, 201] width 86 height 17
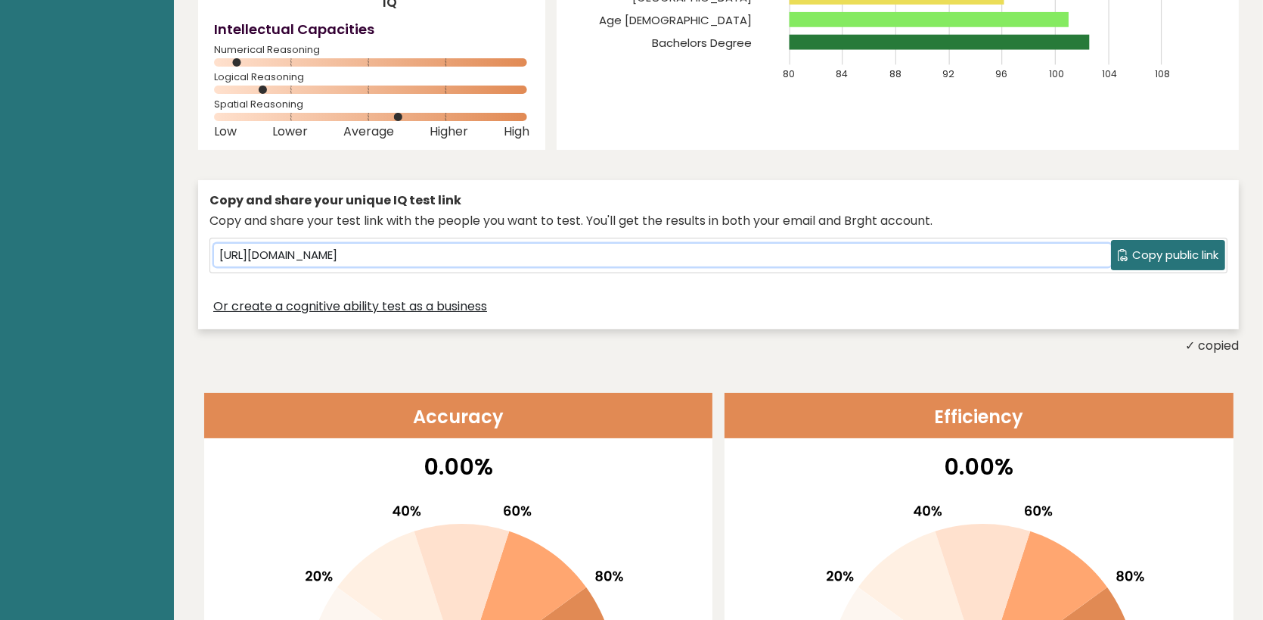
scroll to position [303, 0]
